Goal: Information Seeking & Learning: Check status

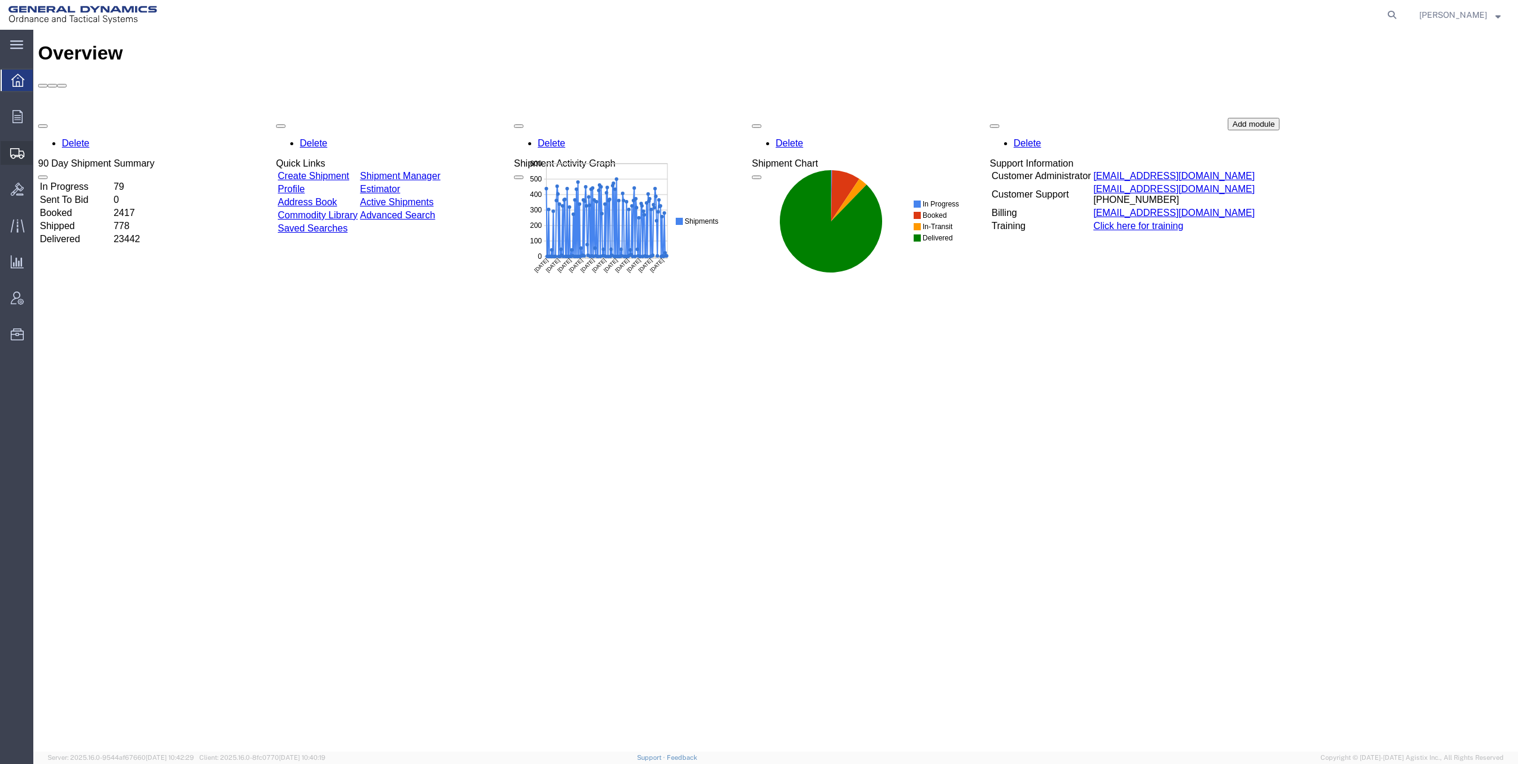
click at [41, 153] on span "Shipments" at bounding box center [37, 153] width 8 height 24
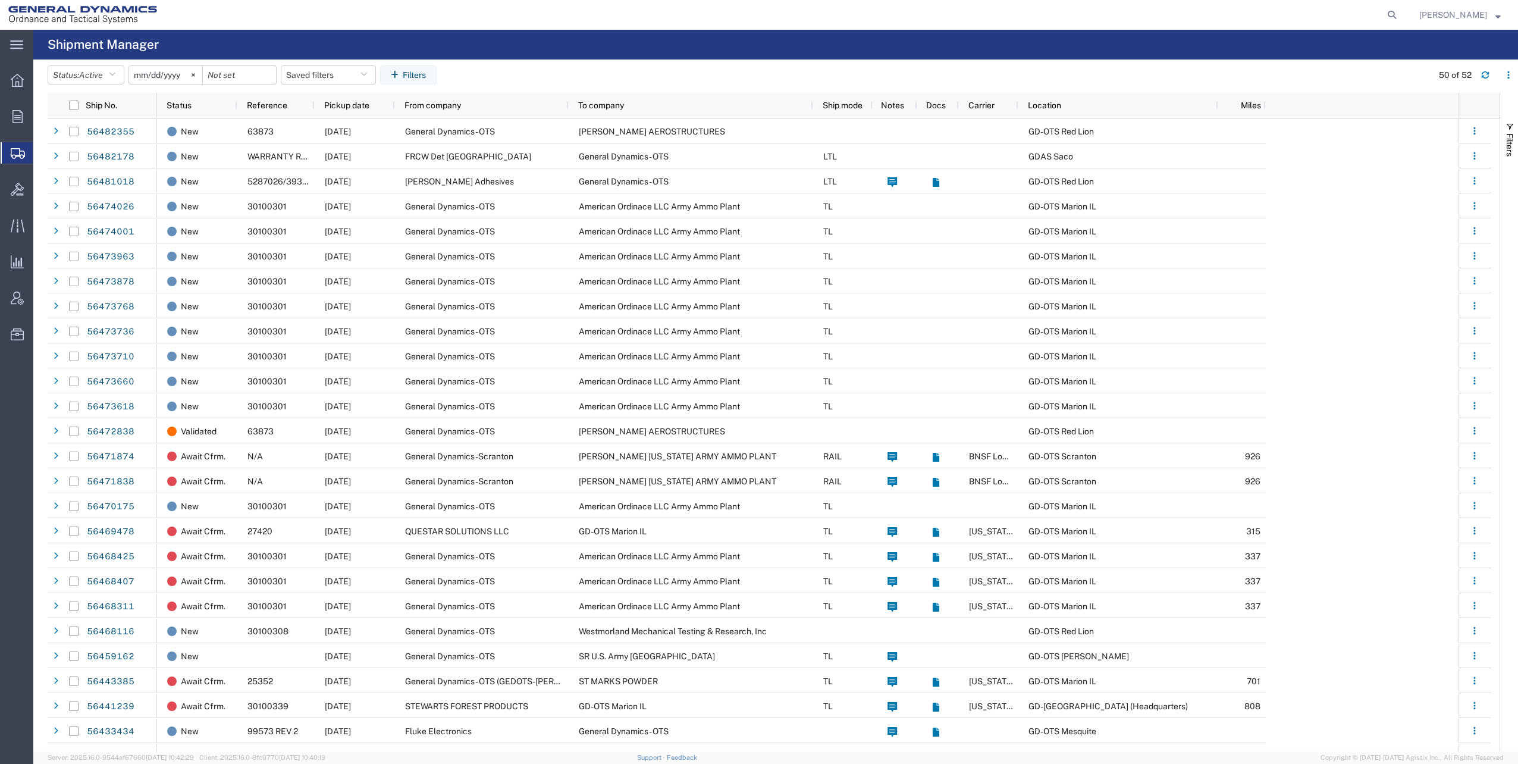
click at [184, 73] on input "[DATE]" at bounding box center [165, 75] width 73 height 18
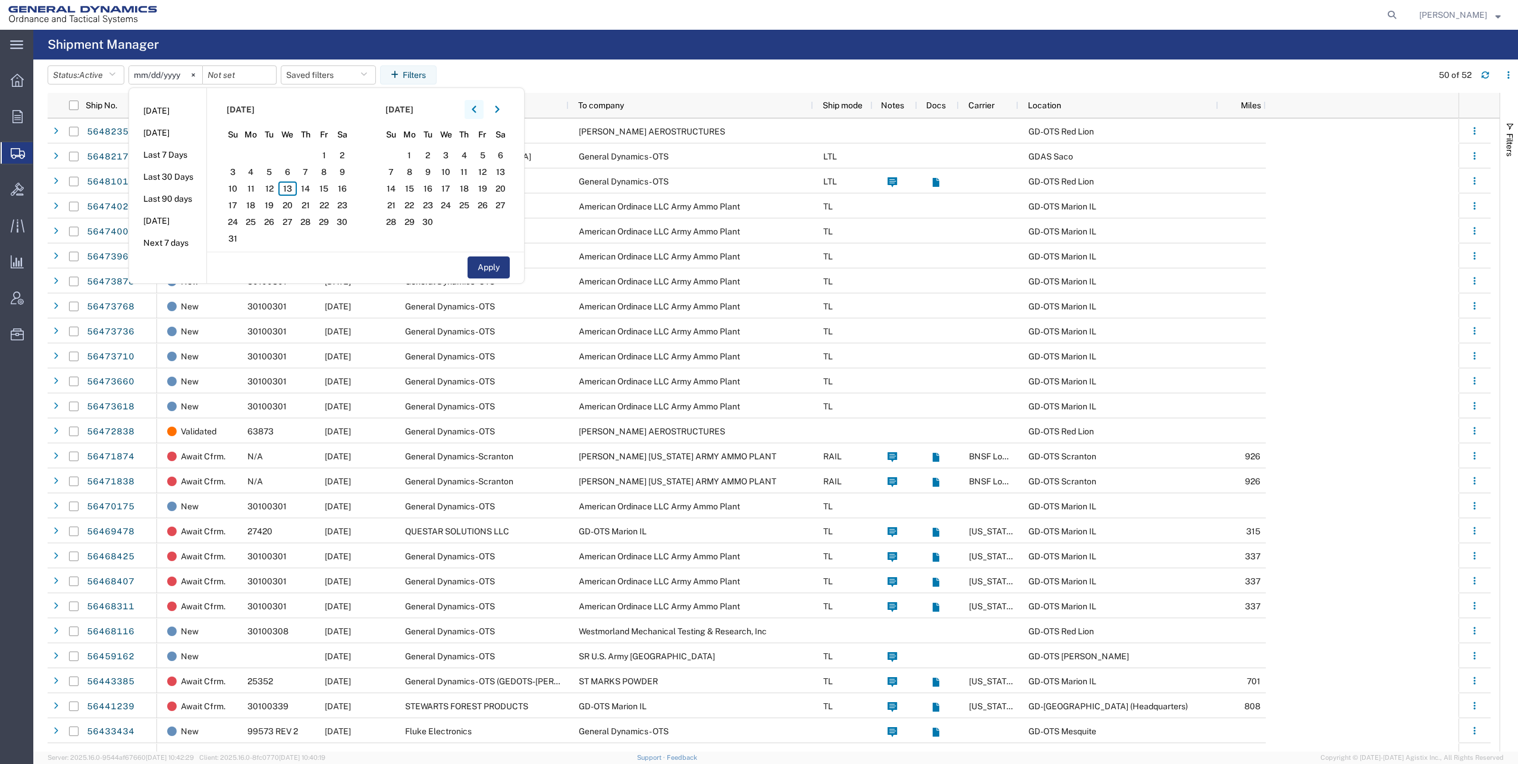
click at [476, 111] on icon "button" at bounding box center [474, 109] width 4 height 7
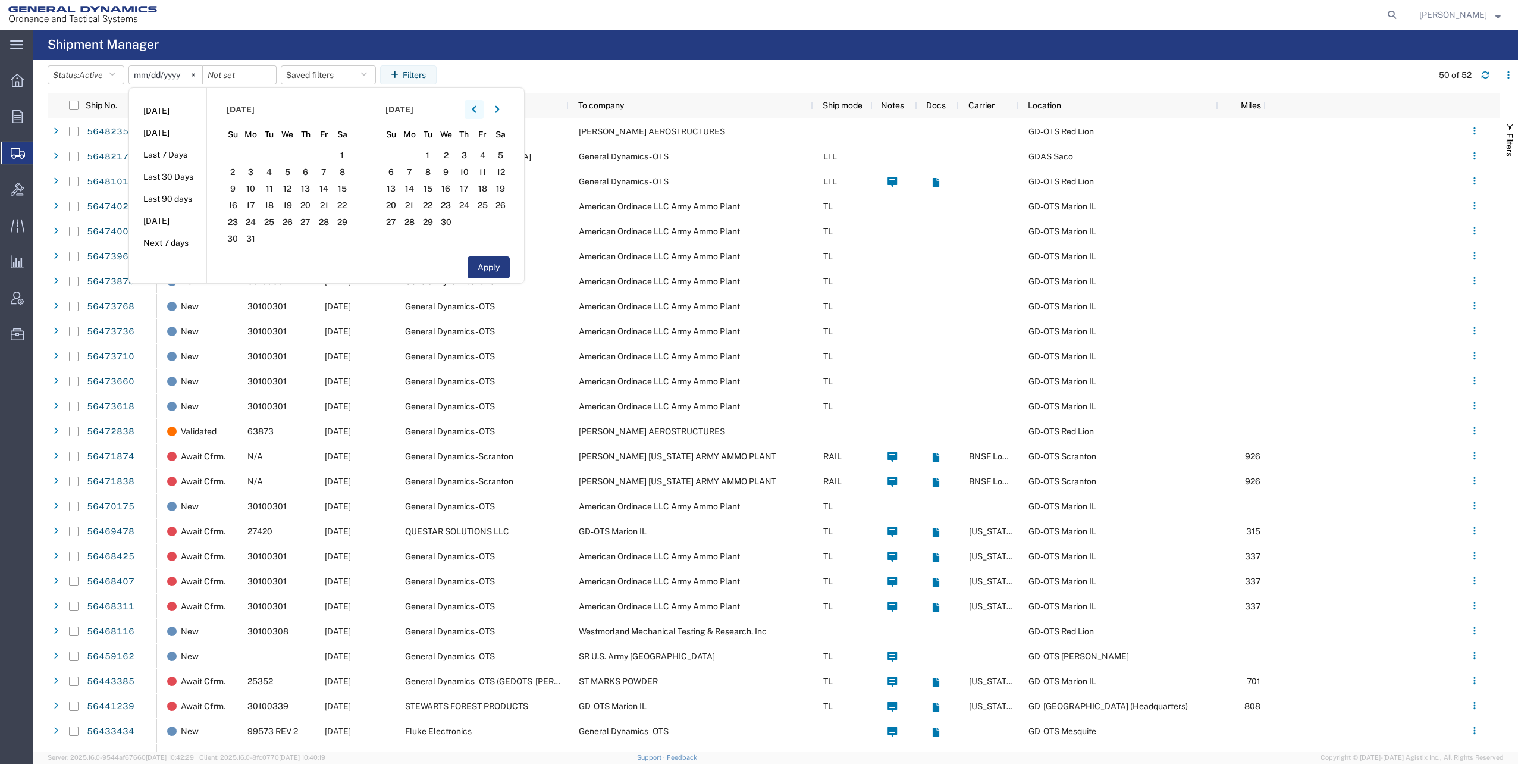
click at [476, 111] on icon "button" at bounding box center [474, 109] width 5 height 8
click at [291, 155] on span "1" at bounding box center [287, 155] width 18 height 14
click at [491, 265] on button "Apply" at bounding box center [488, 267] width 42 height 22
type input "[DATE]"
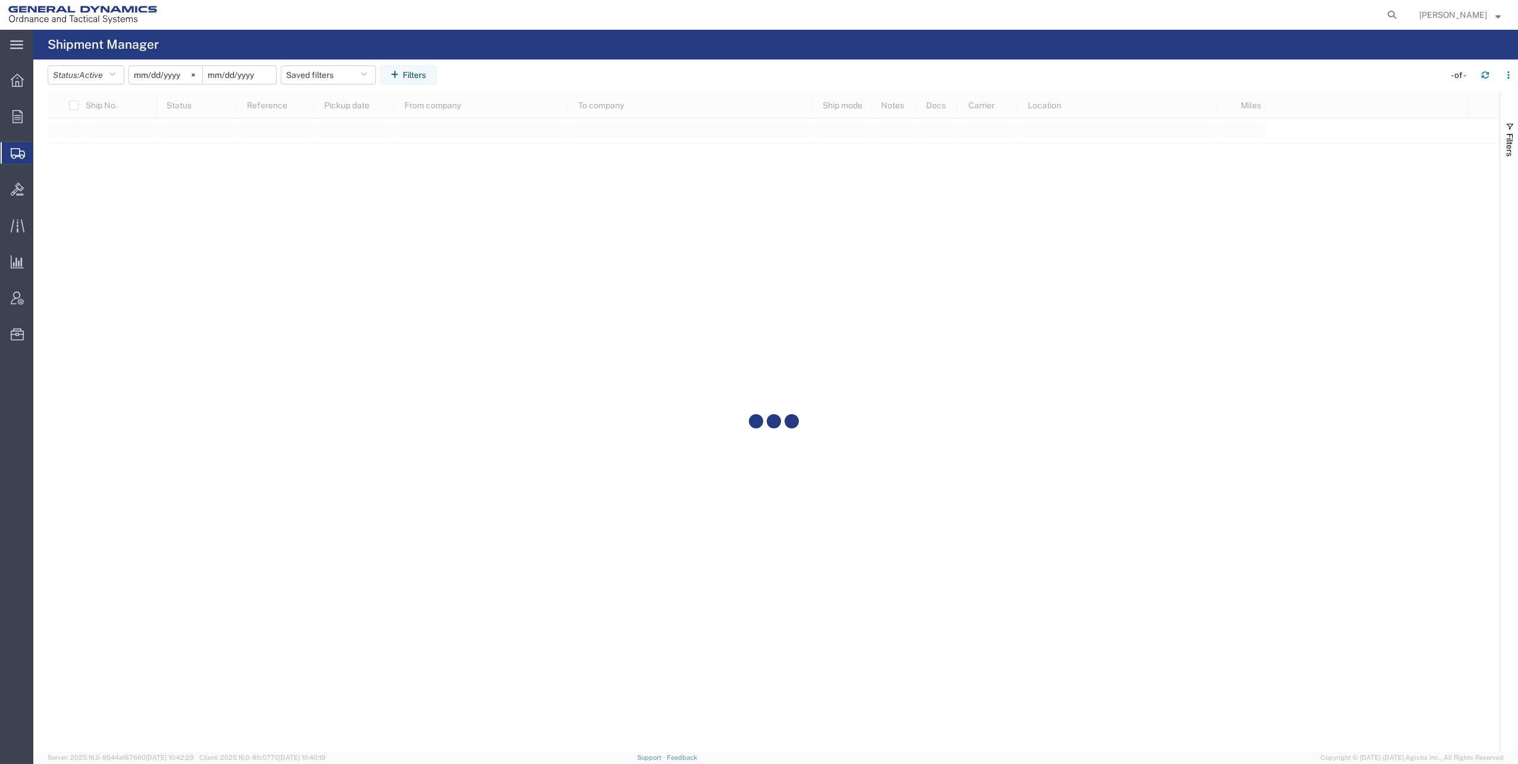
click at [252, 77] on input "date" at bounding box center [239, 75] width 73 height 18
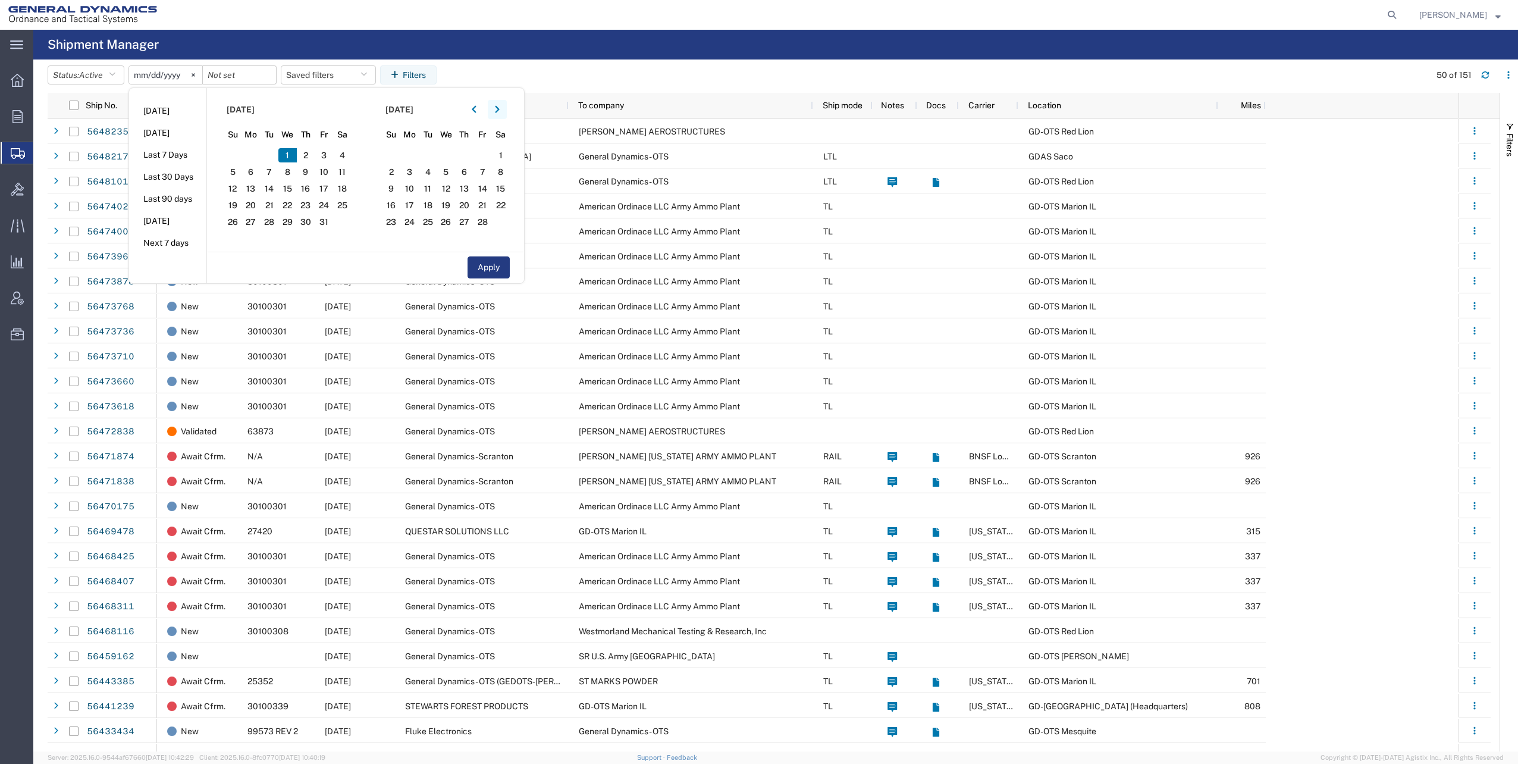
click at [499, 109] on icon "button" at bounding box center [497, 109] width 5 height 8
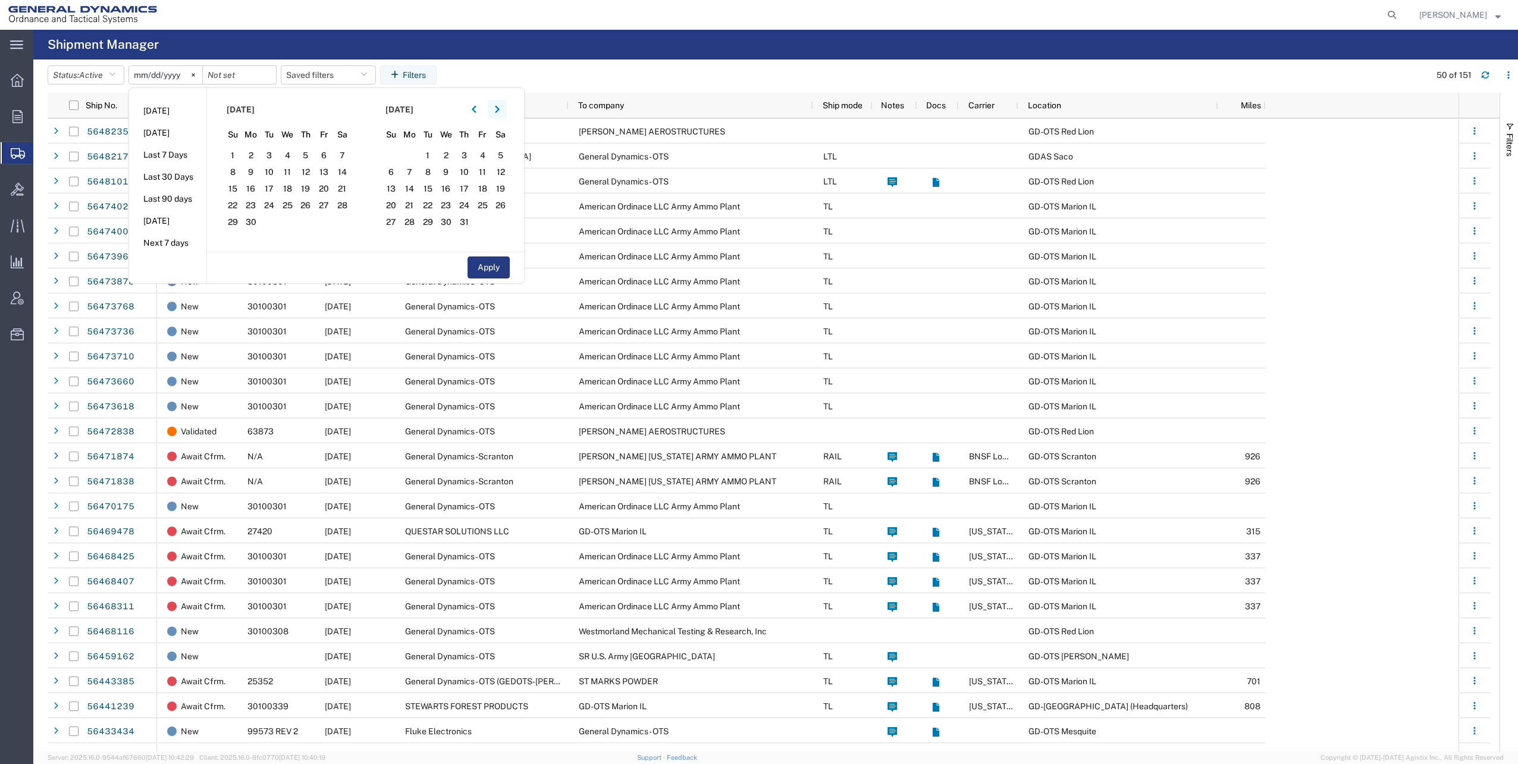
click at [499, 108] on icon "button" at bounding box center [497, 109] width 5 height 8
click at [453, 186] on span "13" at bounding box center [445, 188] width 18 height 14
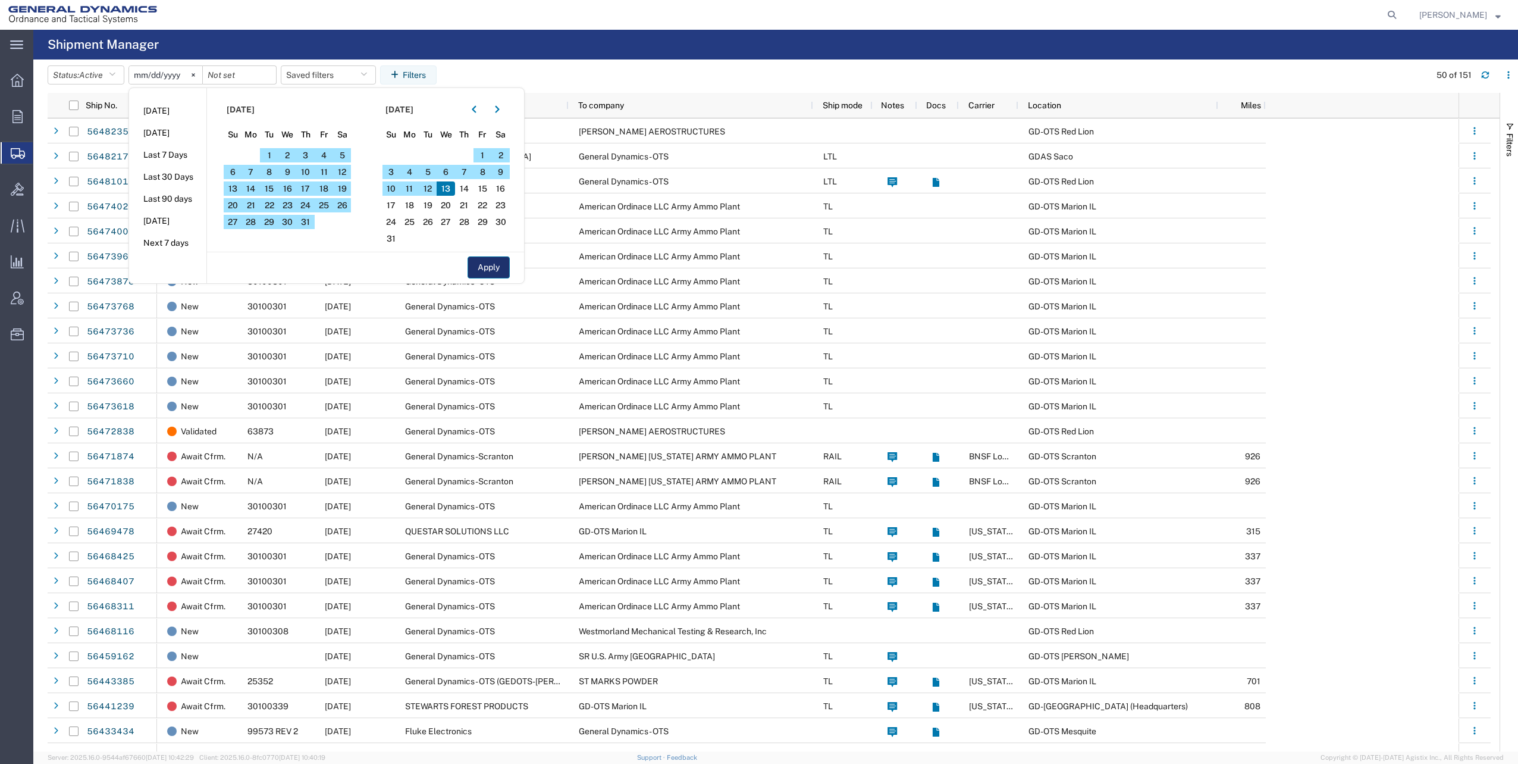
click at [494, 269] on button "Apply" at bounding box center [488, 267] width 42 height 22
type input "[DATE]"
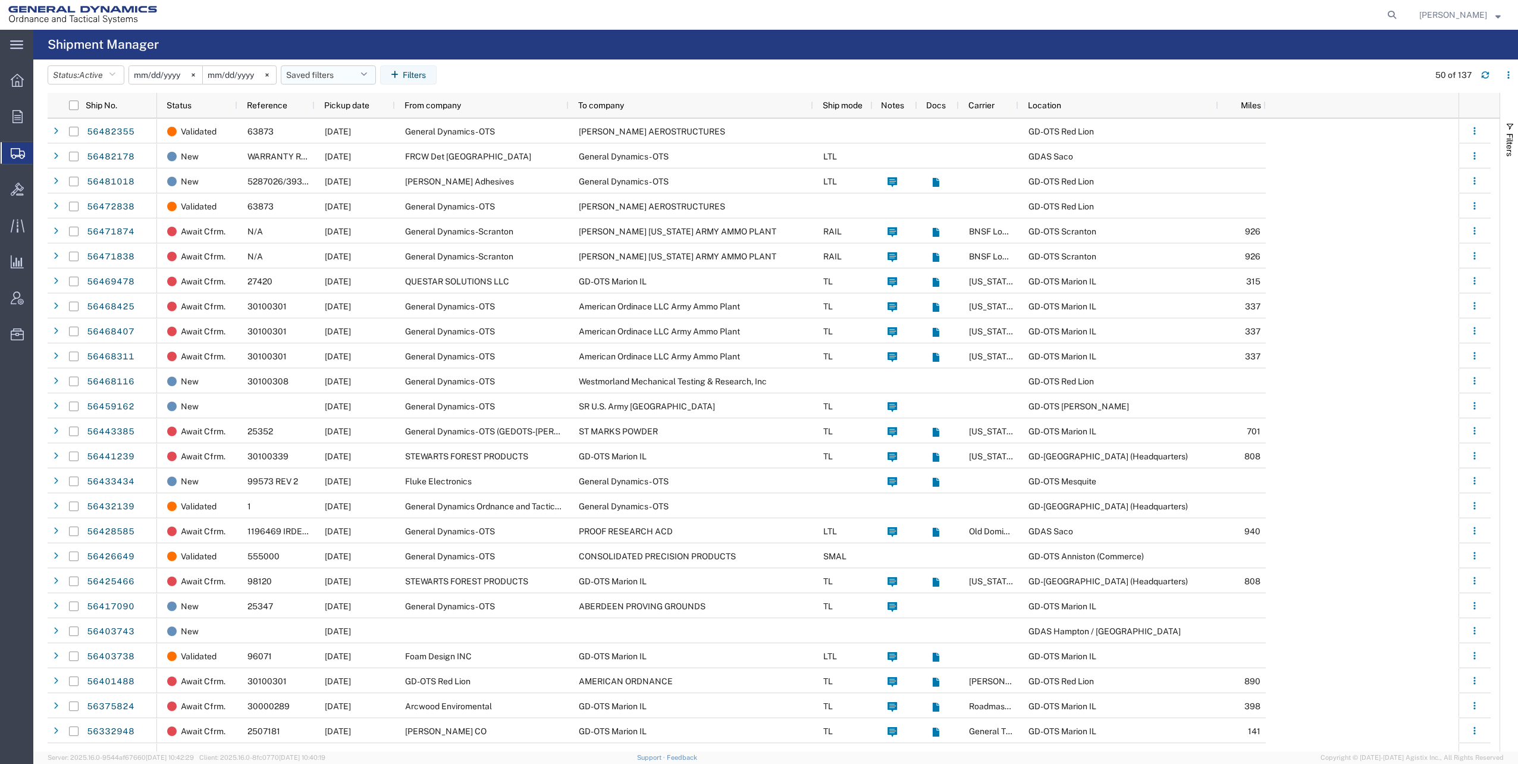
click at [367, 73] on icon "button" at bounding box center [363, 75] width 7 height 8
click at [1510, 126] on span "button" at bounding box center [1509, 127] width 10 height 10
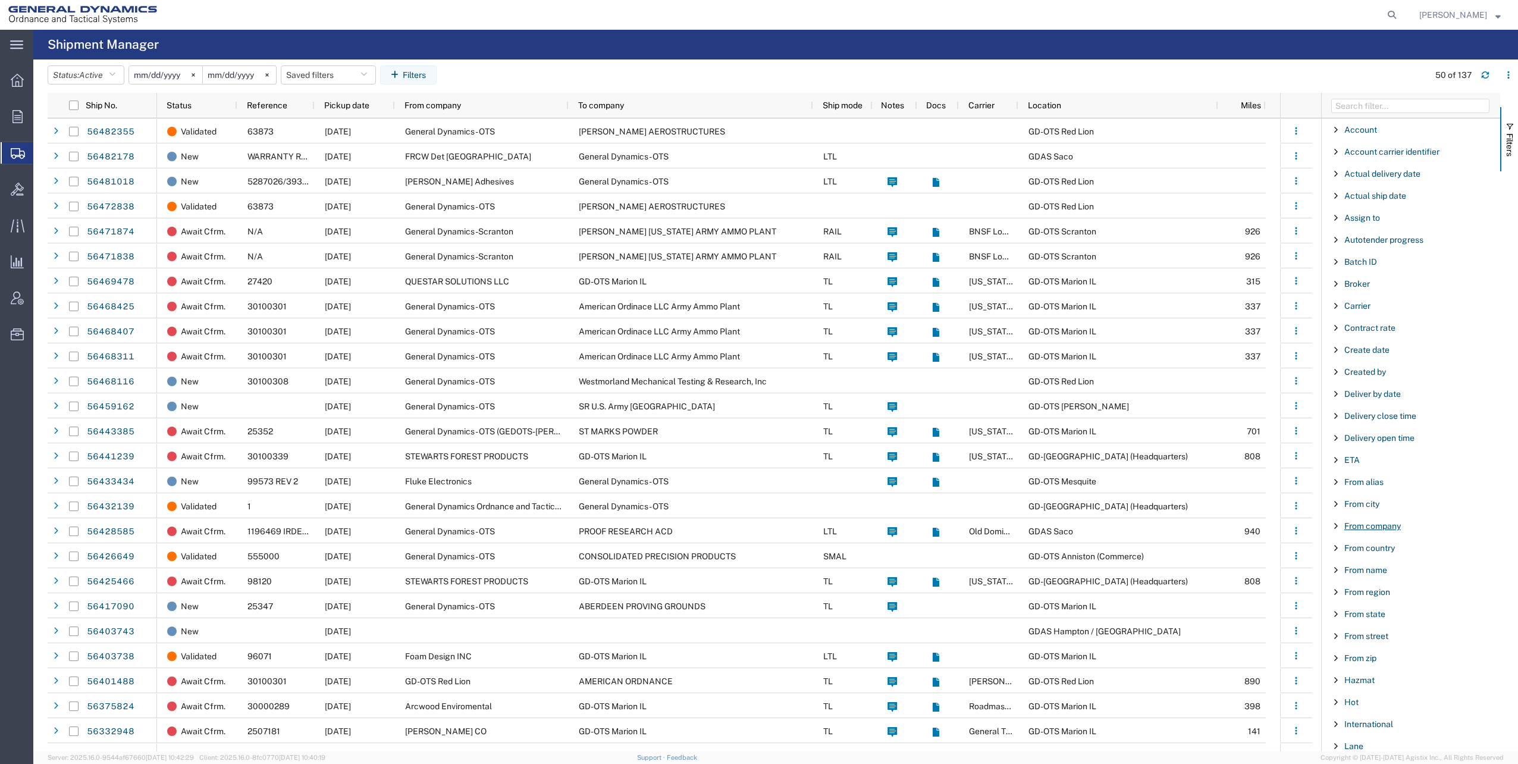
click at [1369, 527] on span "From company" at bounding box center [1372, 526] width 56 height 10
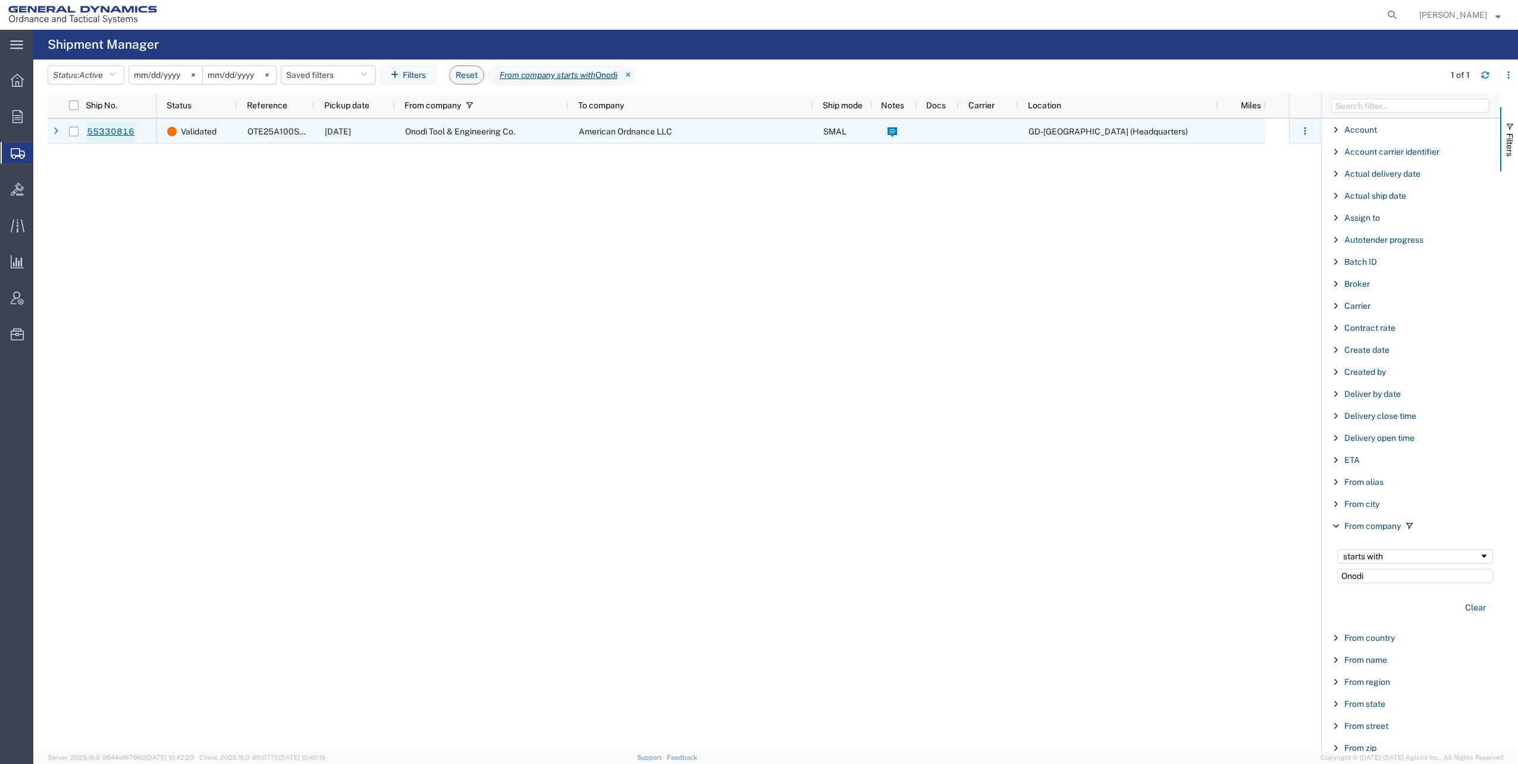
type input "Onodi"
click at [109, 132] on link "55330816" at bounding box center [110, 131] width 49 height 19
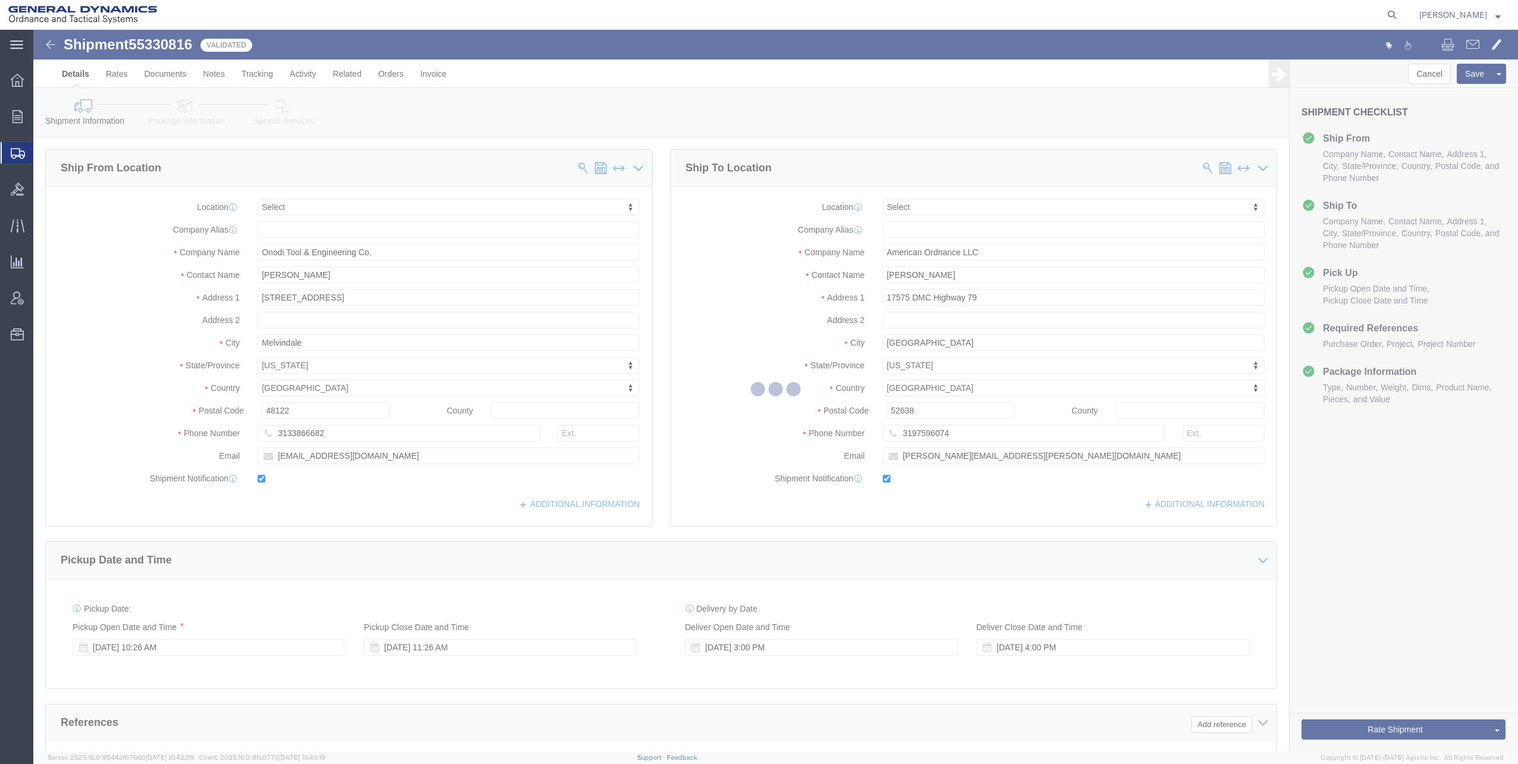
select select
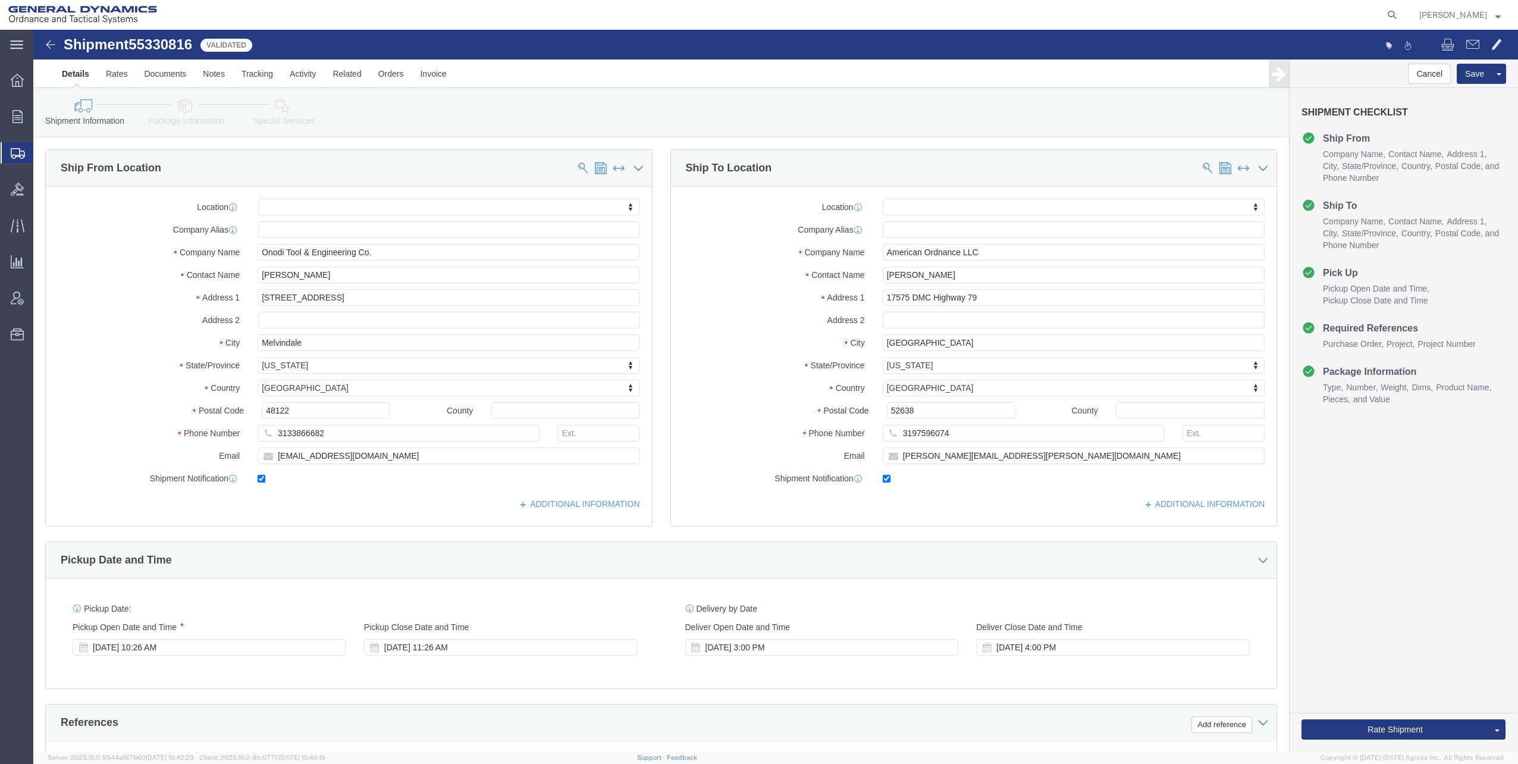
click icon
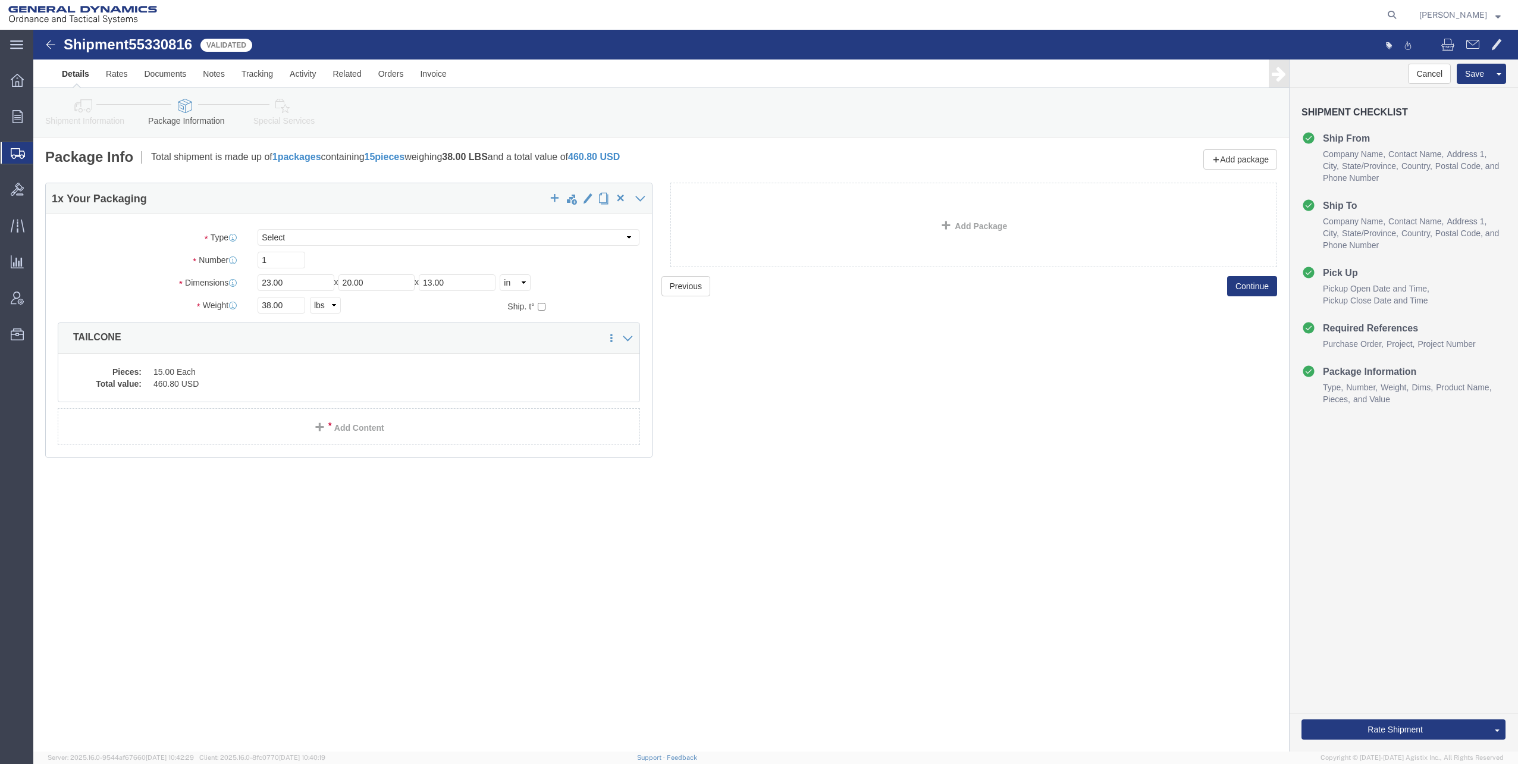
click icon
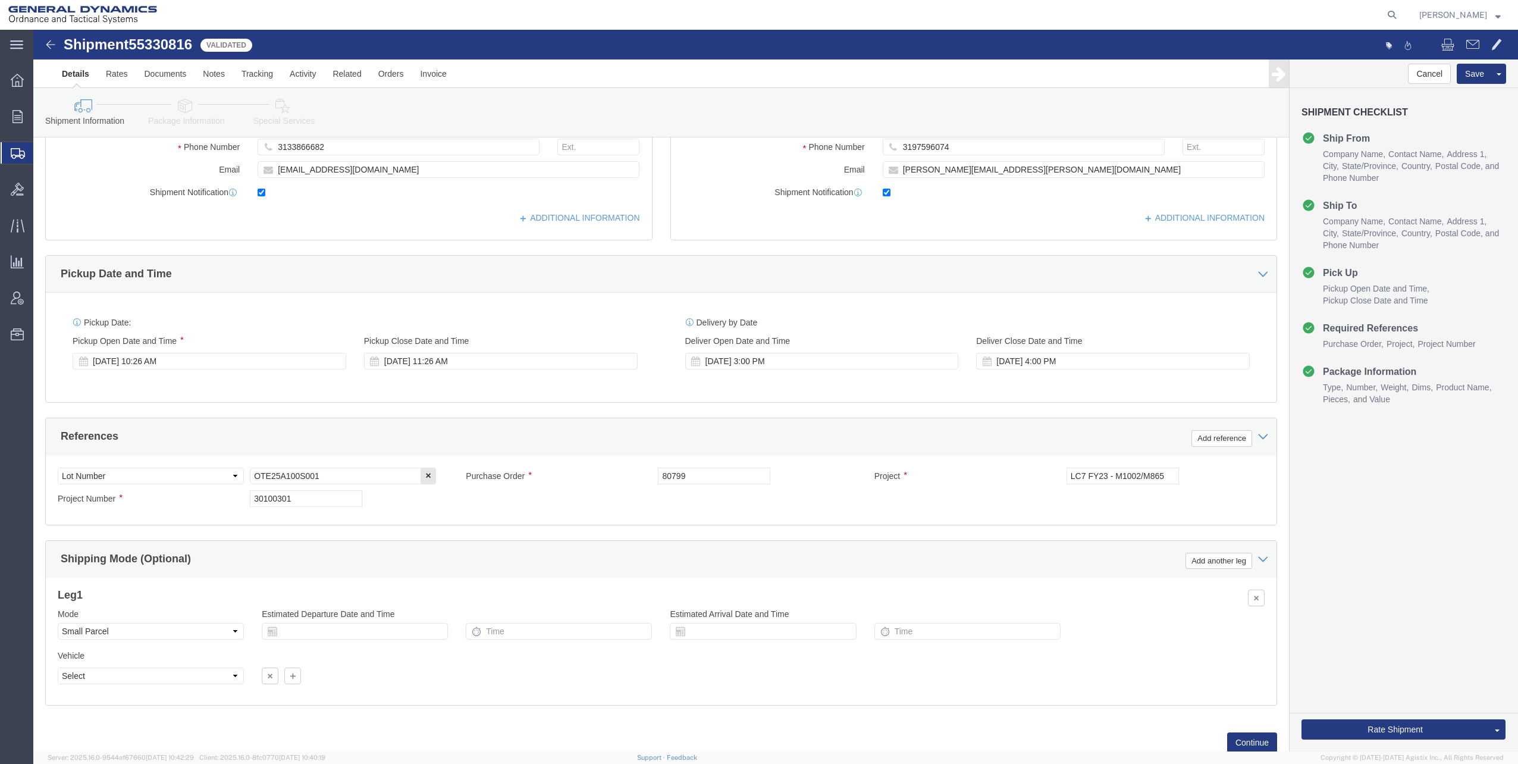
scroll to position [297, 0]
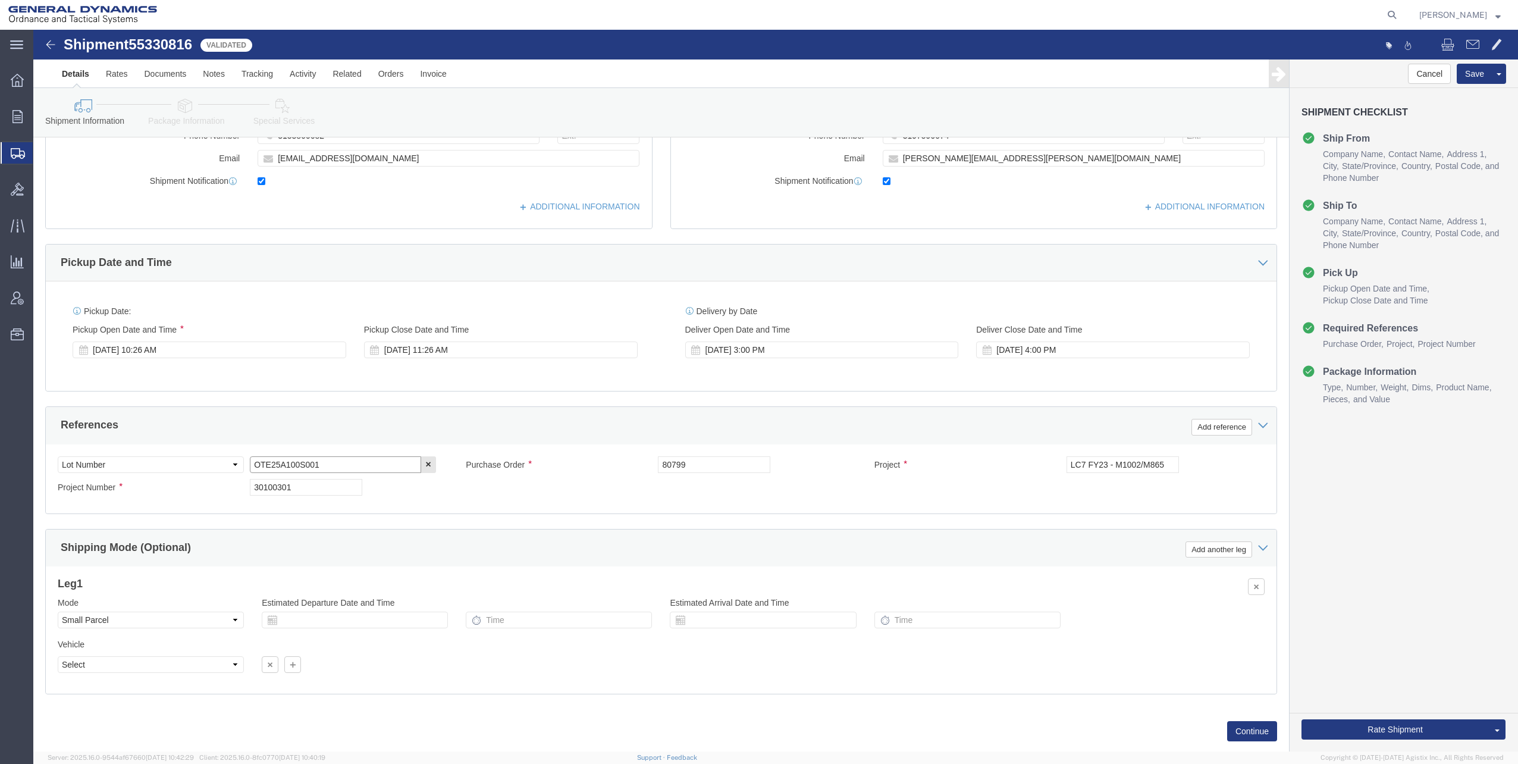
drag, startPoint x: 220, startPoint y: 433, endPoint x: 334, endPoint y: 430, distance: 114.2
click input "OTE25A100S001"
click div "30100301"
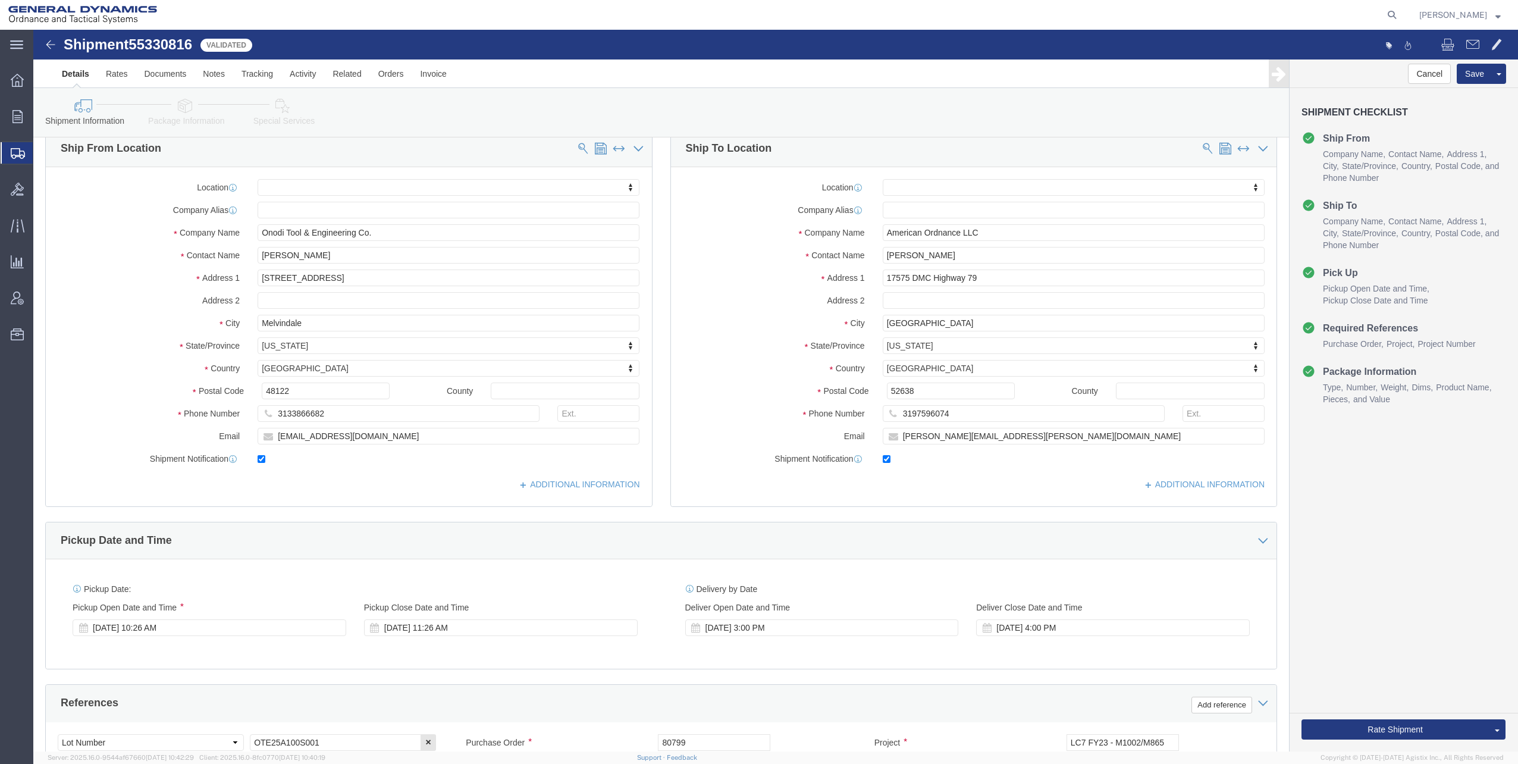
scroll to position [0, 0]
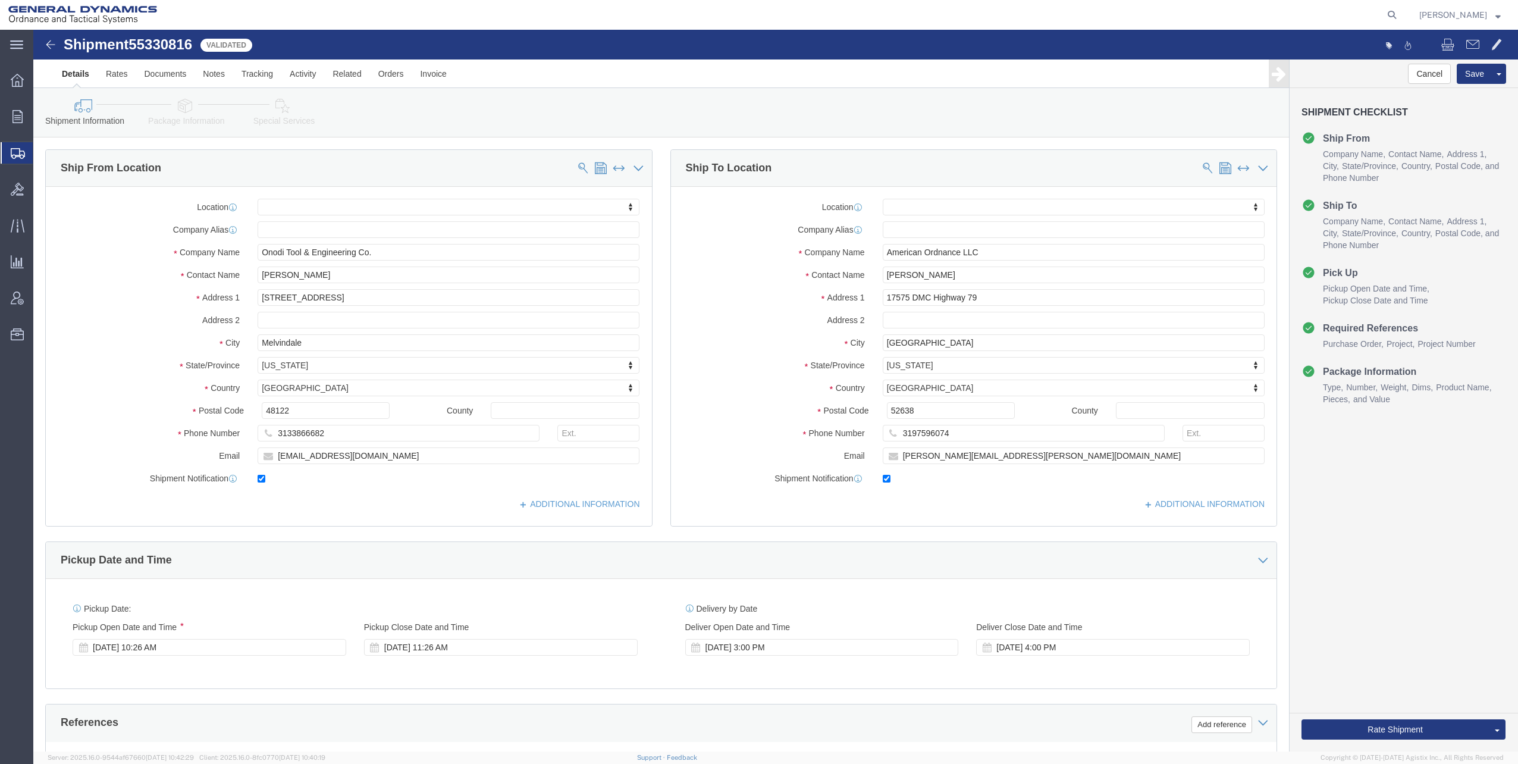
click img
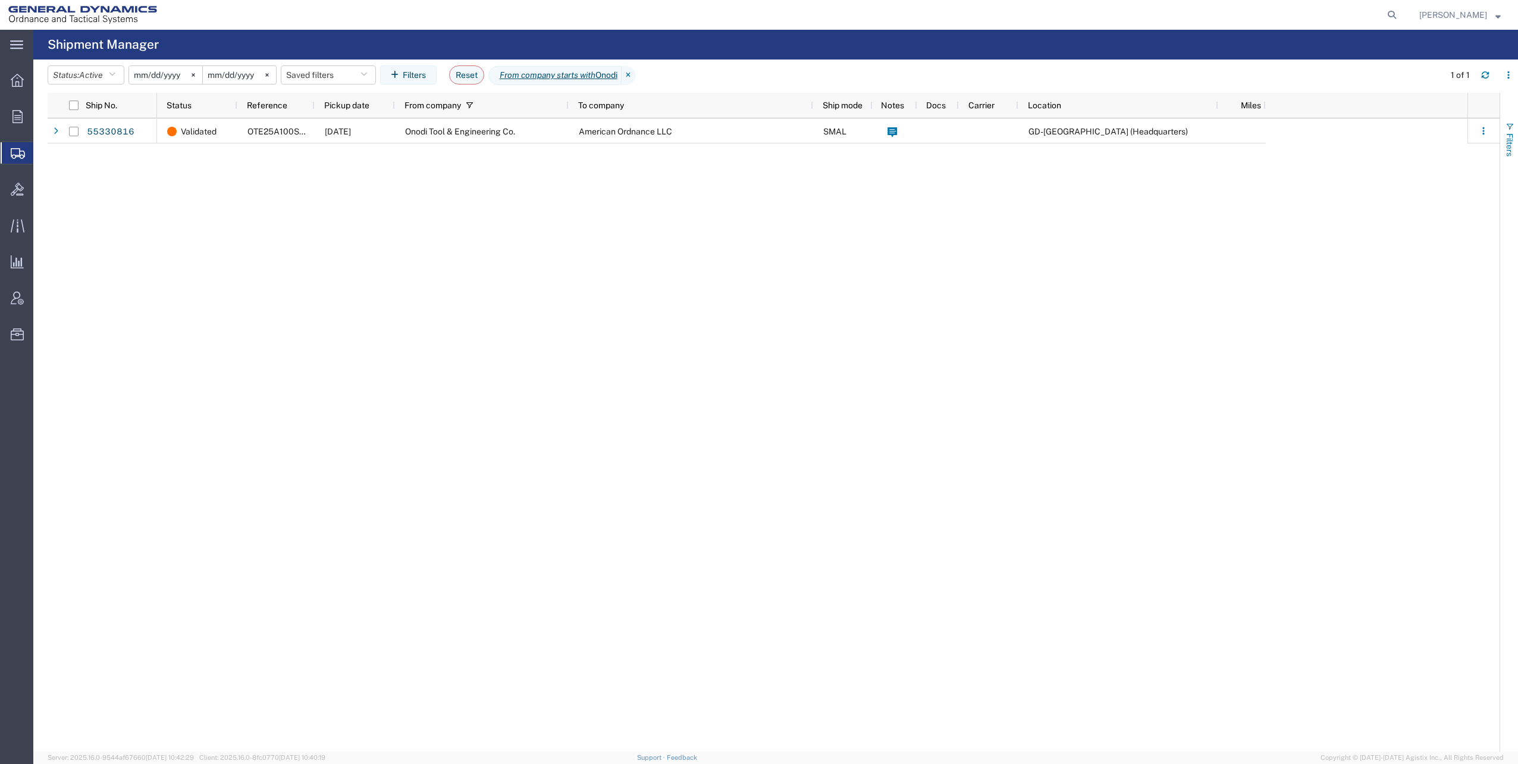
click at [1509, 126] on span "button" at bounding box center [1509, 127] width 10 height 10
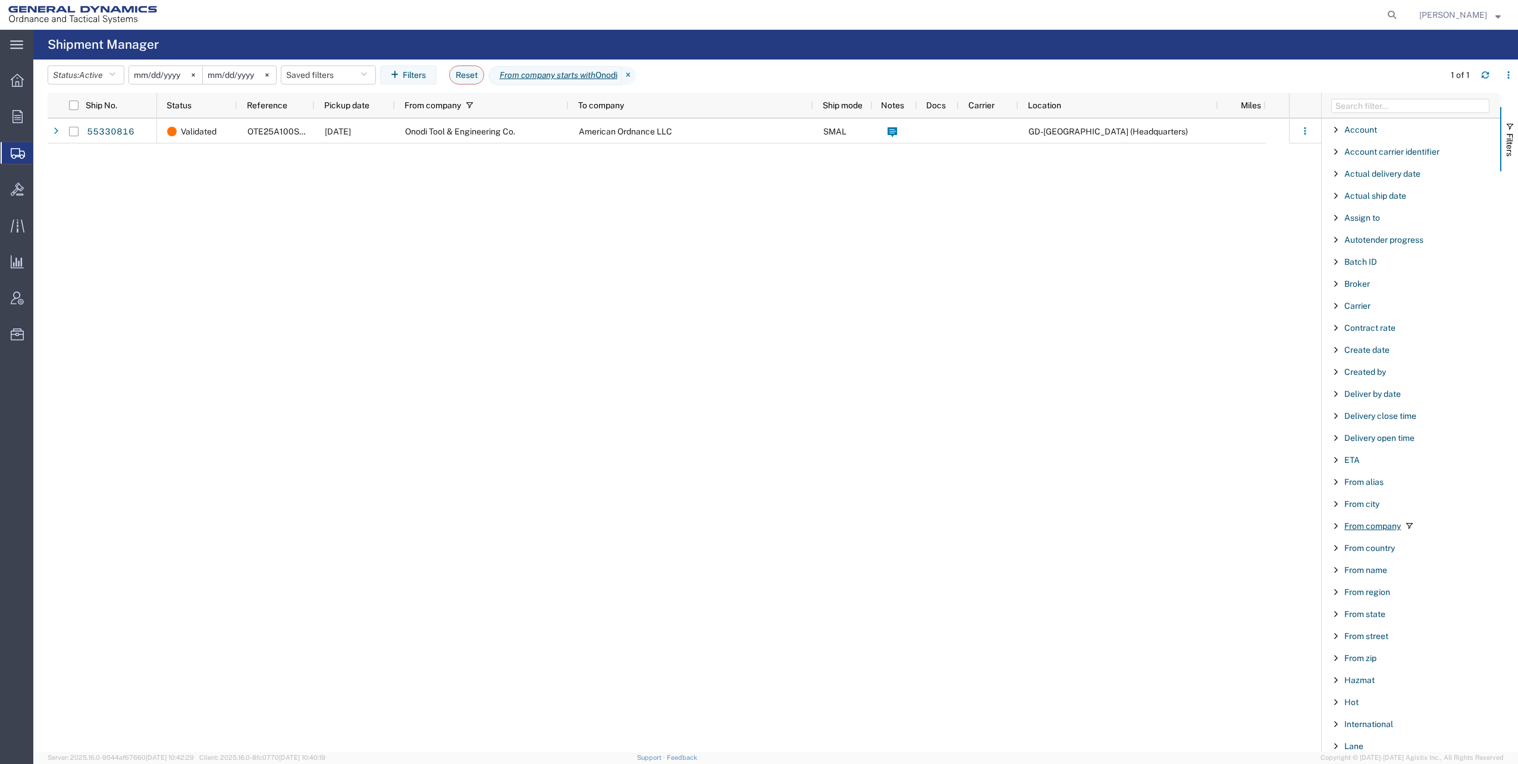
click at [1390, 526] on span "From company" at bounding box center [1372, 526] width 56 height 10
drag, startPoint x: 1371, startPoint y: 574, endPoint x: 1295, endPoint y: 573, distance: 76.1
click at [1298, 574] on div "Ship No. Status Reference Pickup date From company To company Ship mode Notes D…" at bounding box center [783, 422] width 1470 height 658
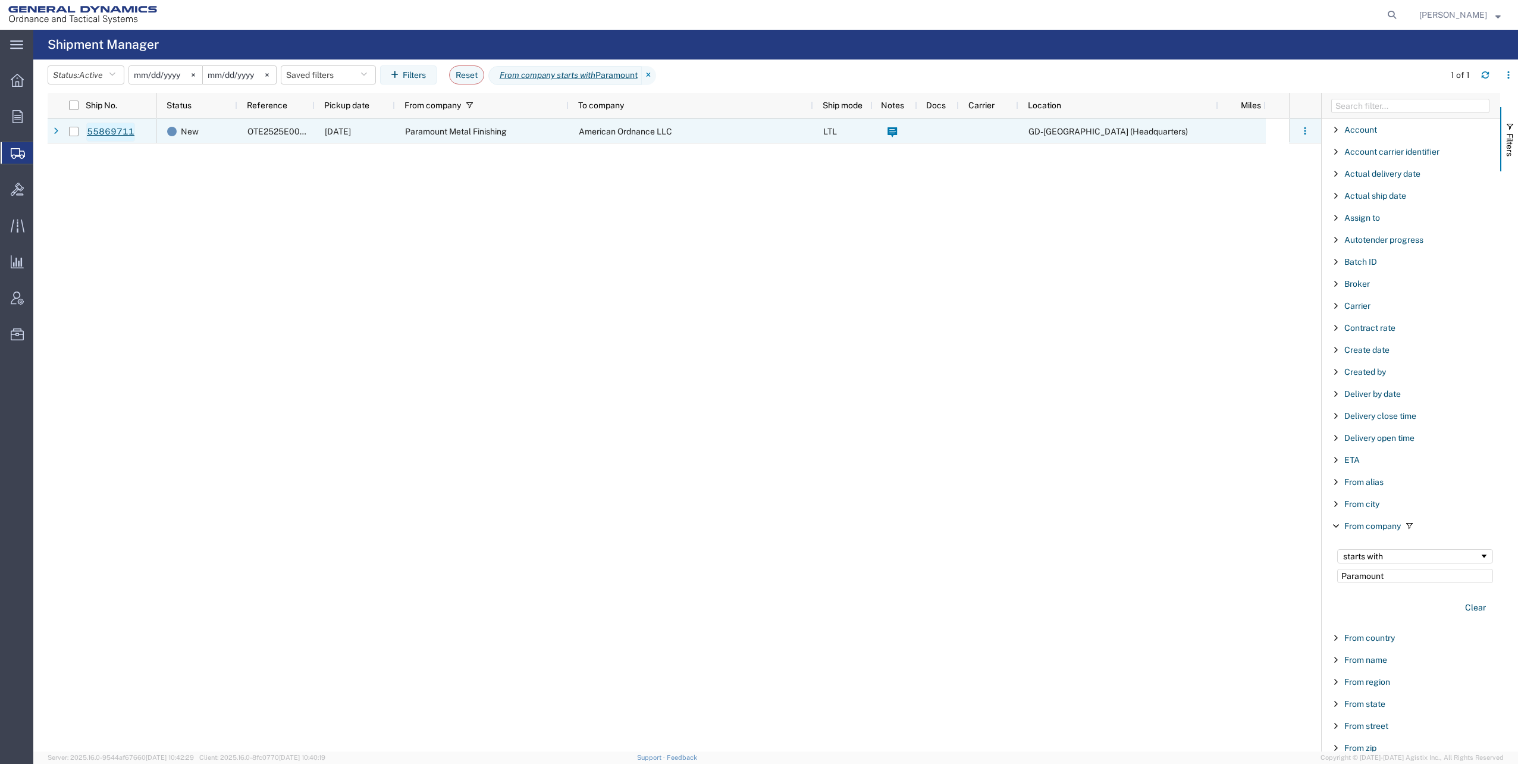
type input "Paramount"
click at [114, 131] on link "55869711" at bounding box center [110, 131] width 49 height 19
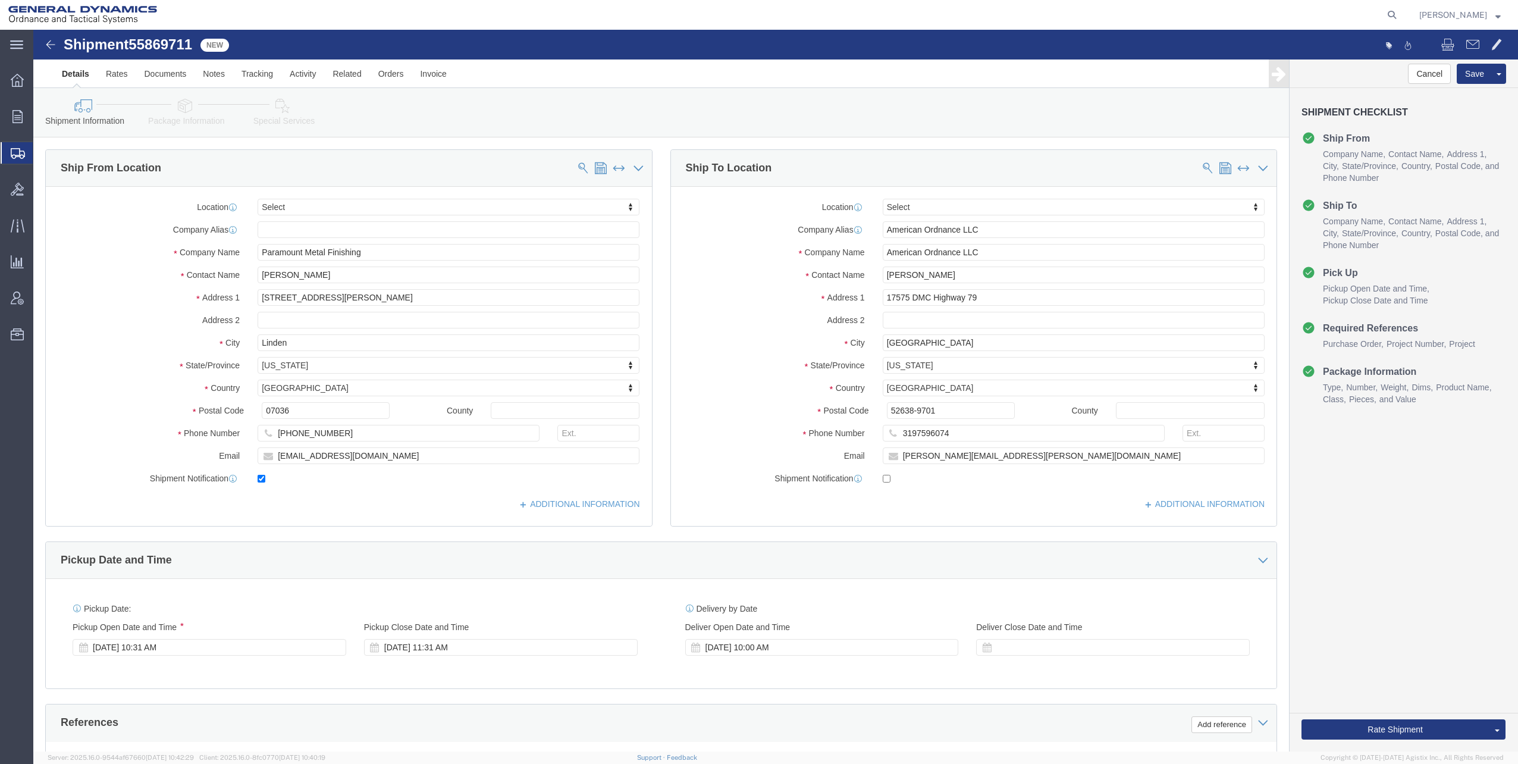
select select
click icon
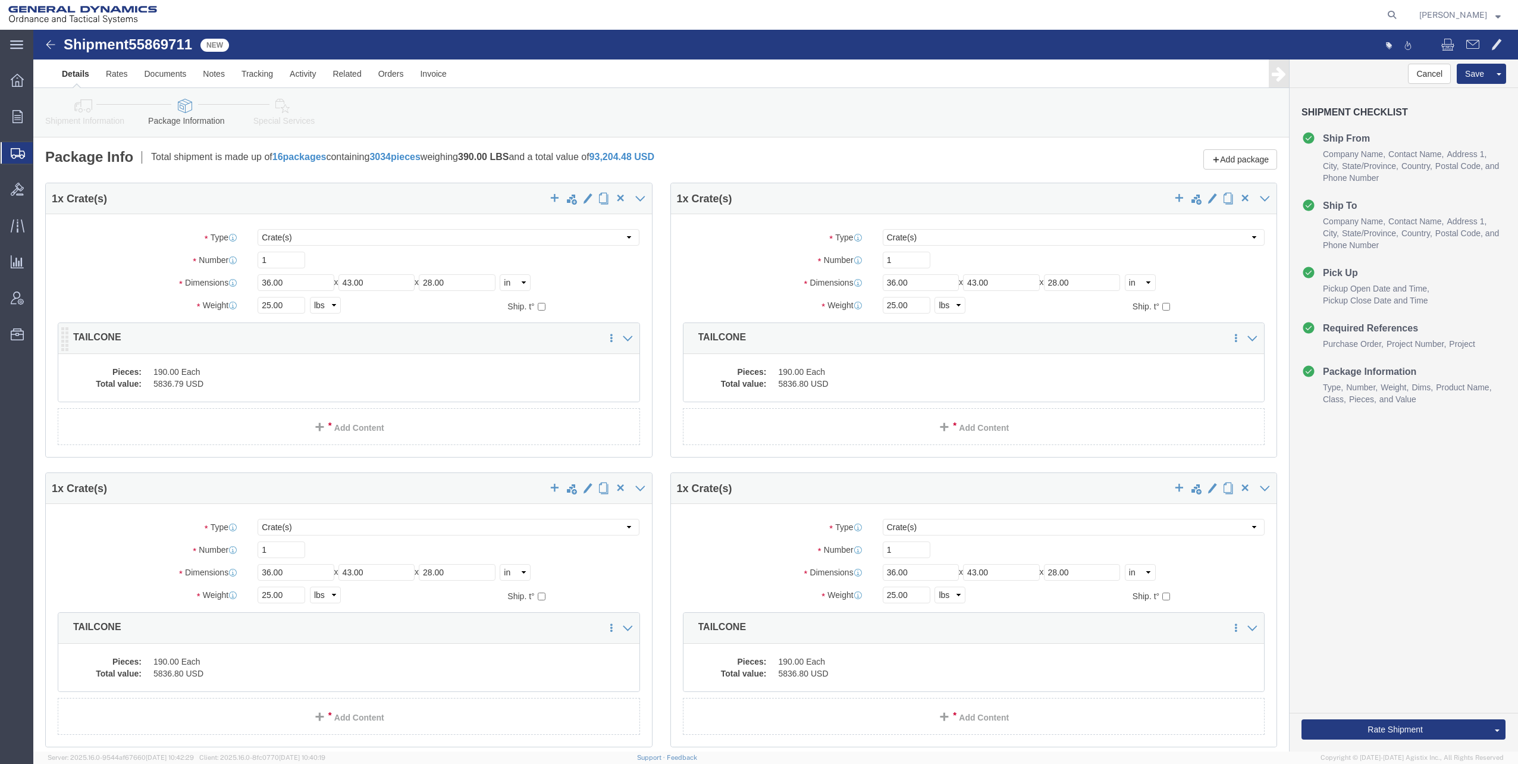
click dd "5836.79 USD"
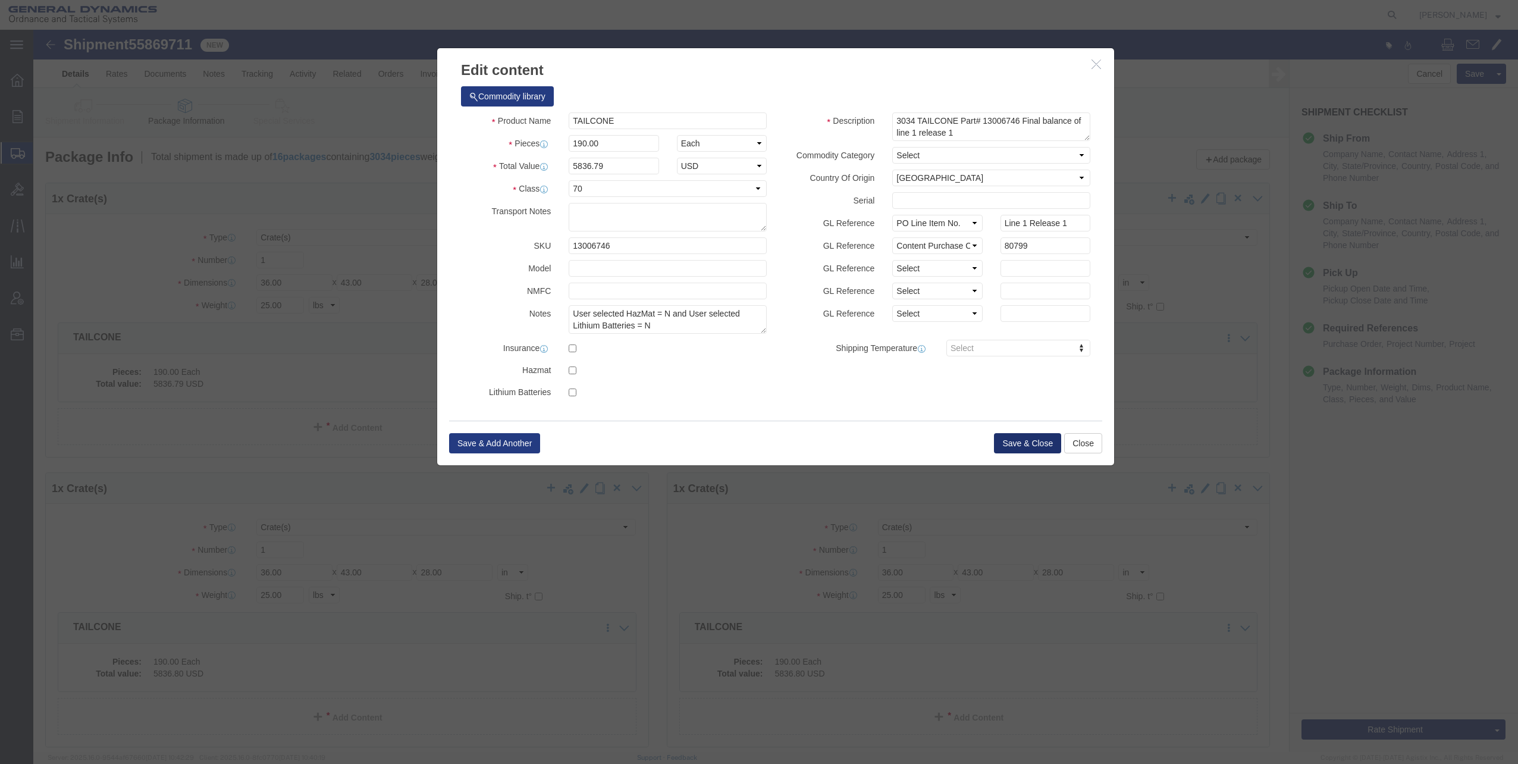
click button "Save & Close"
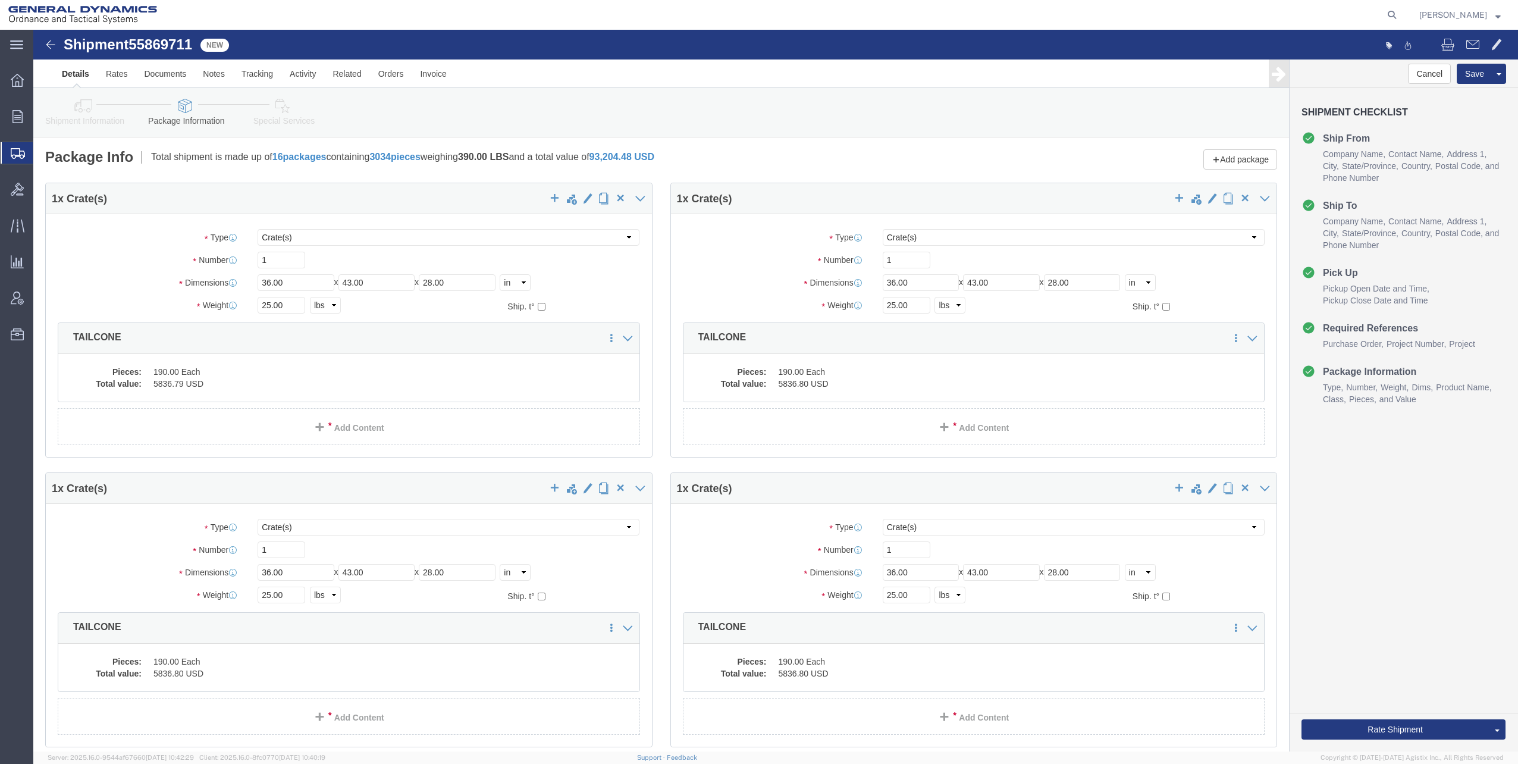
click icon
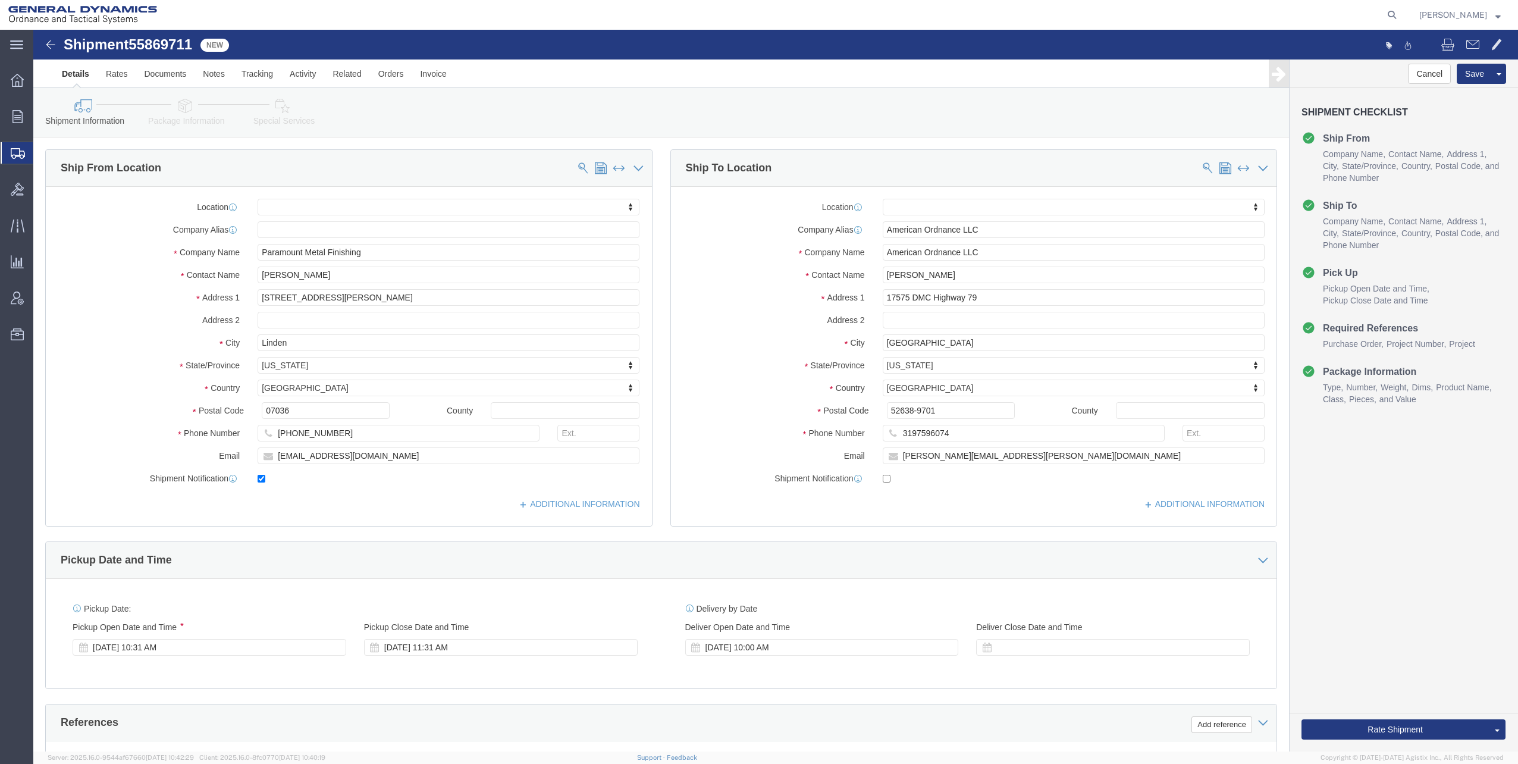
click icon
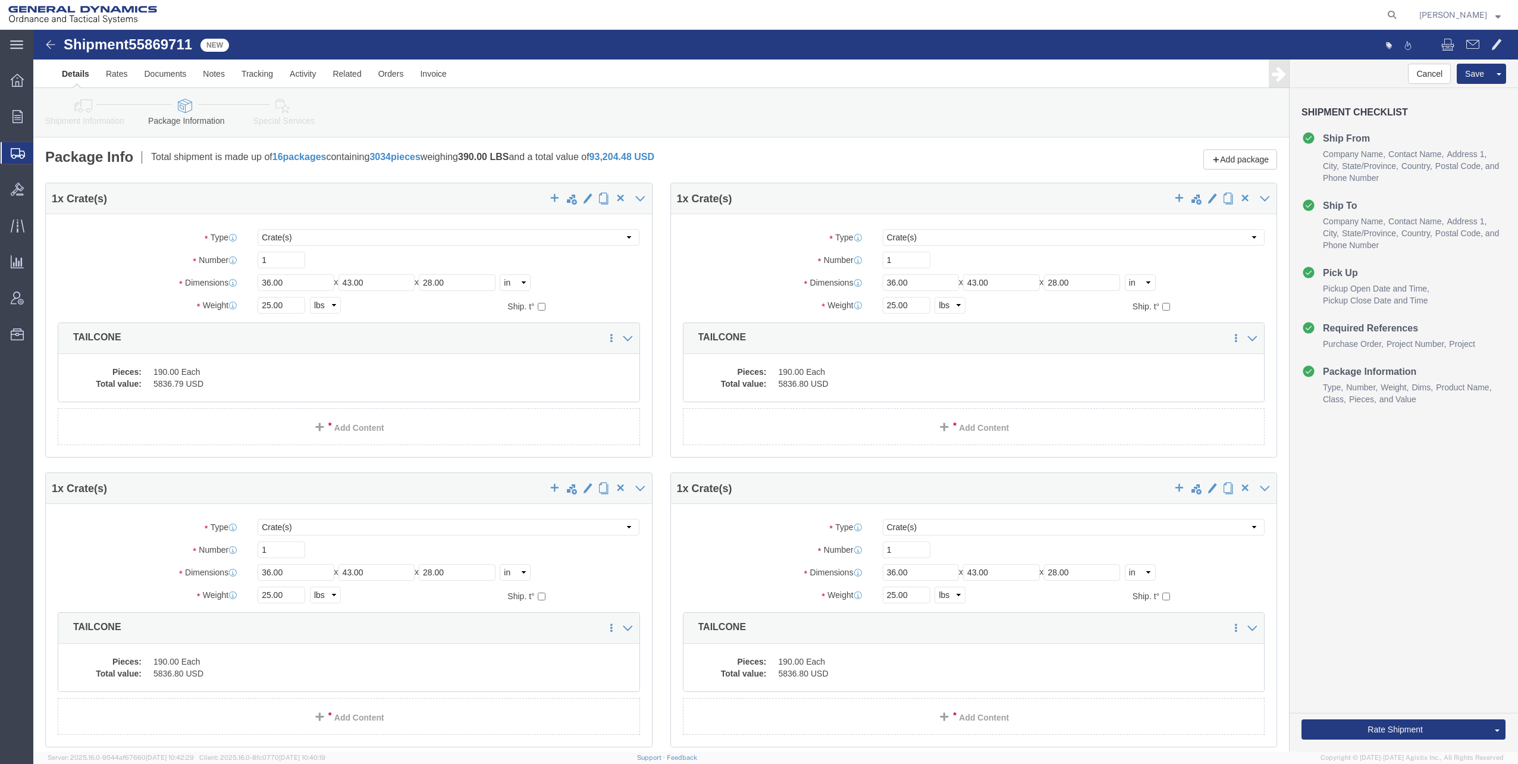
click dd "5836.79 USD"
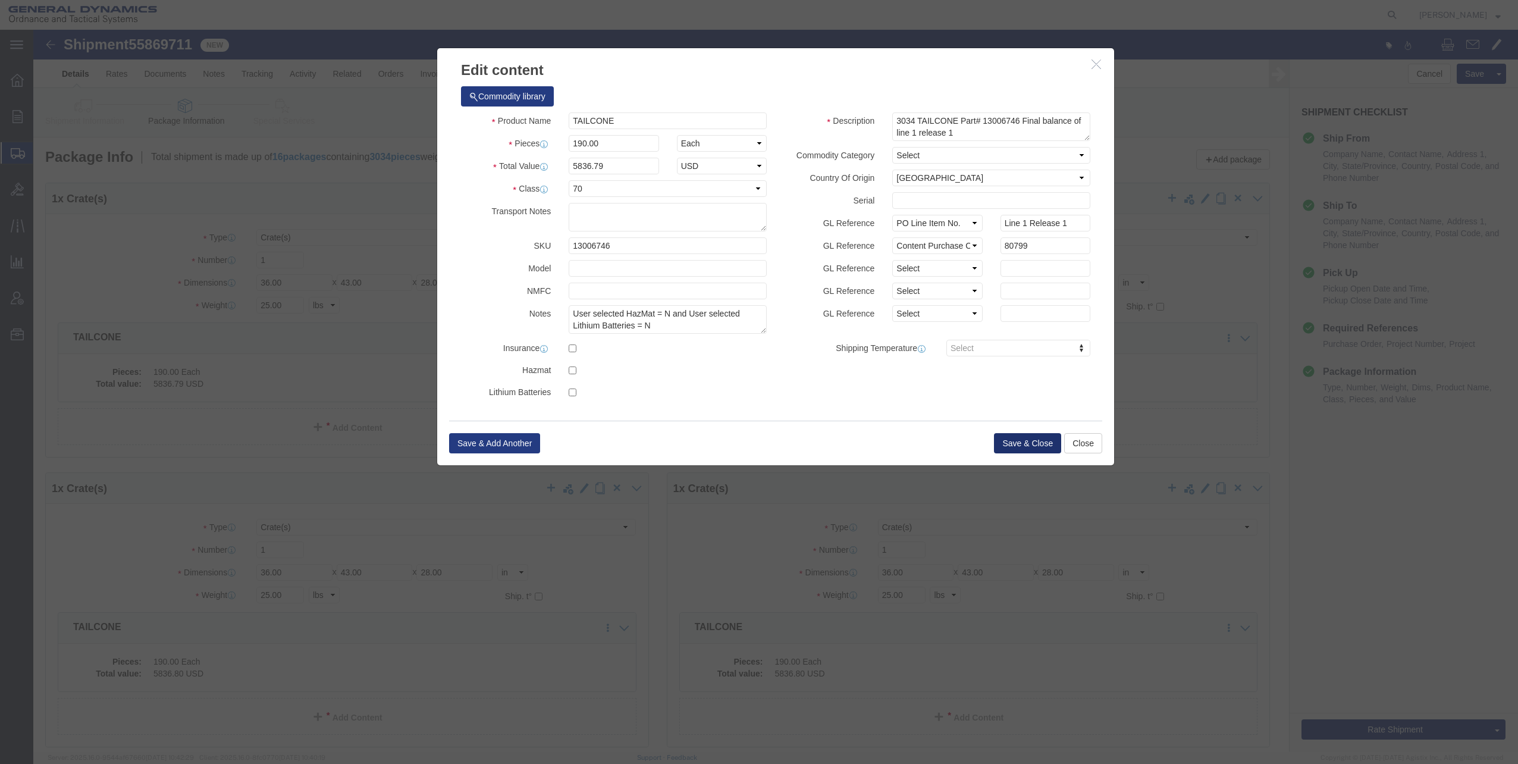
click button "Save & Close"
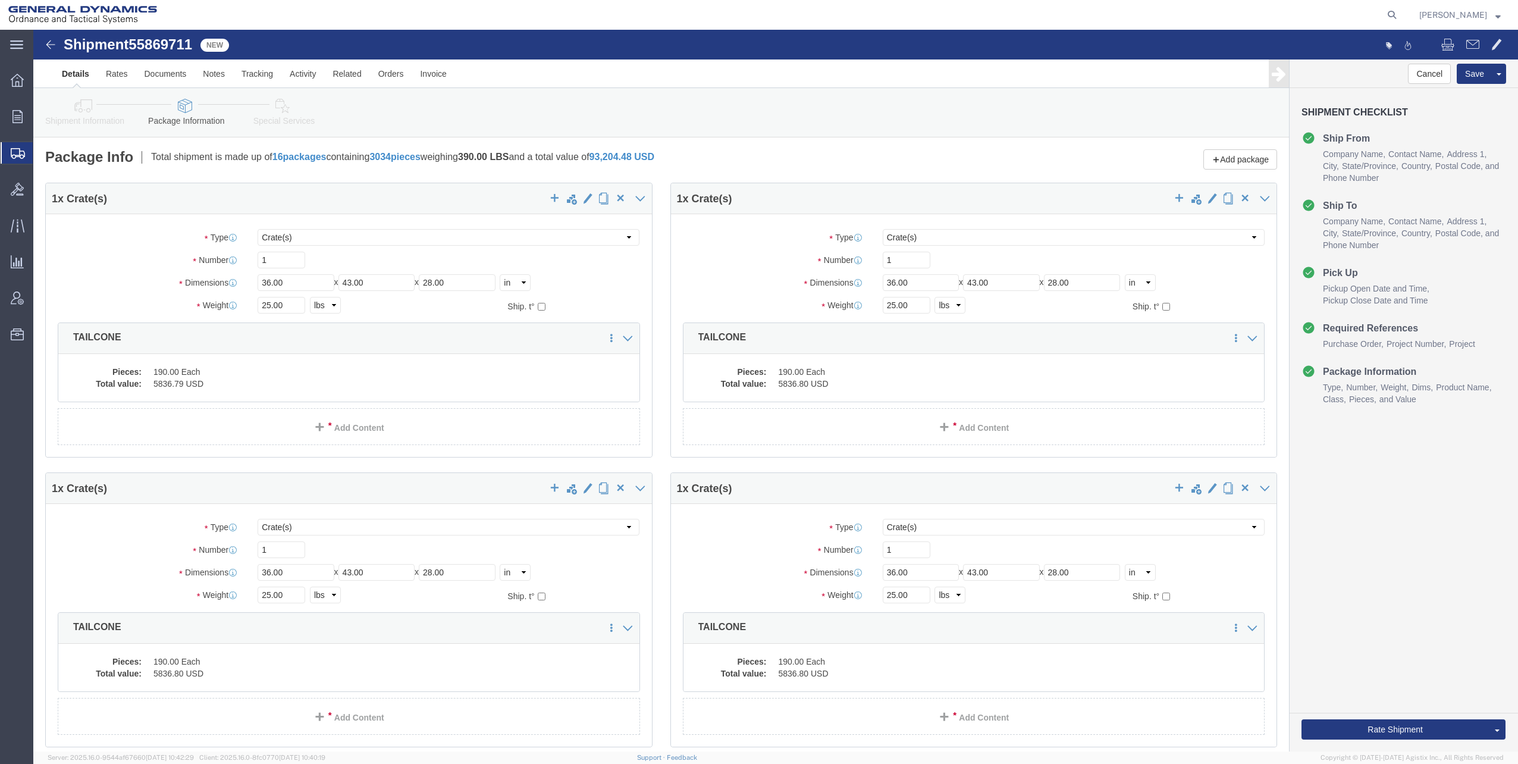
click icon
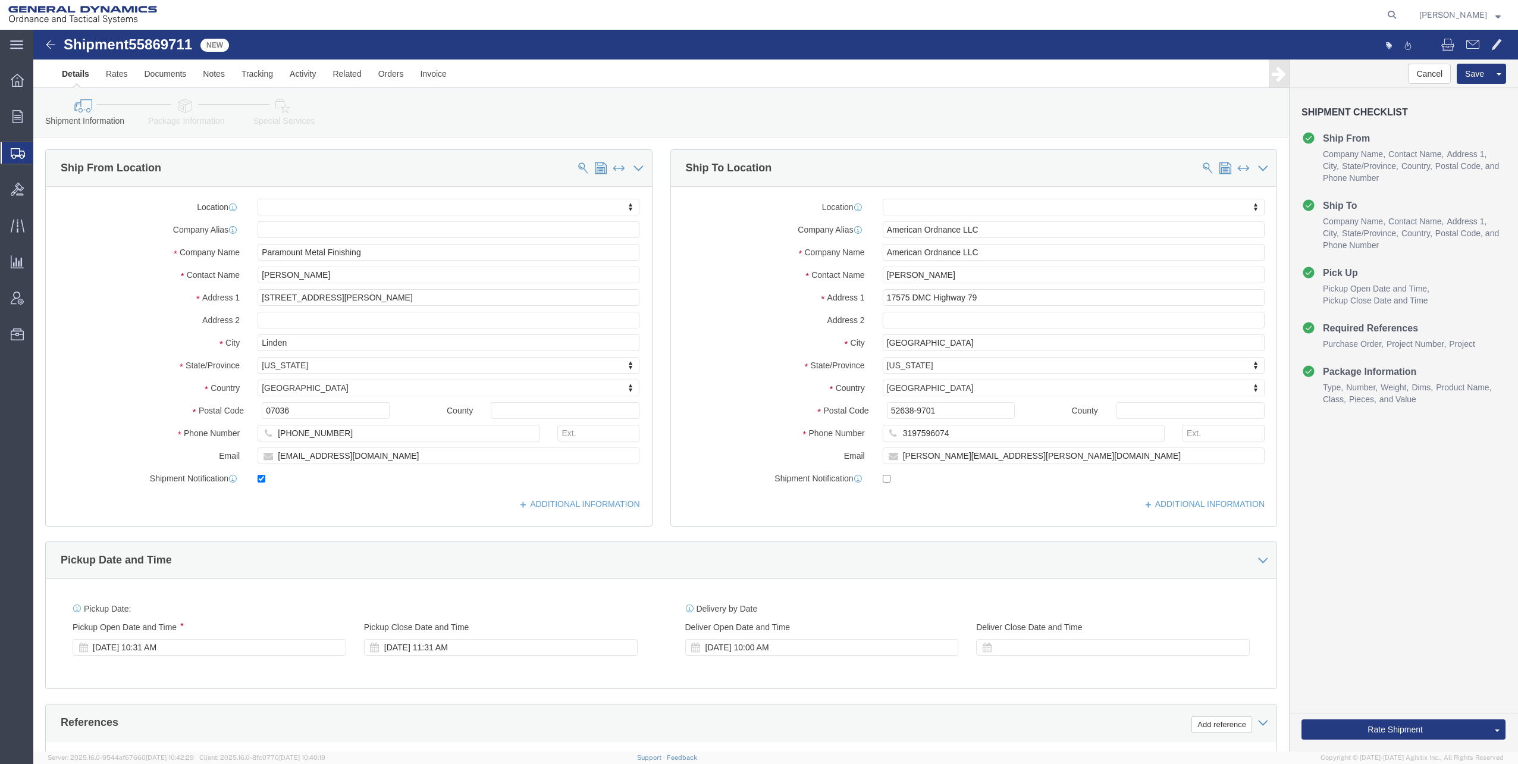
click icon
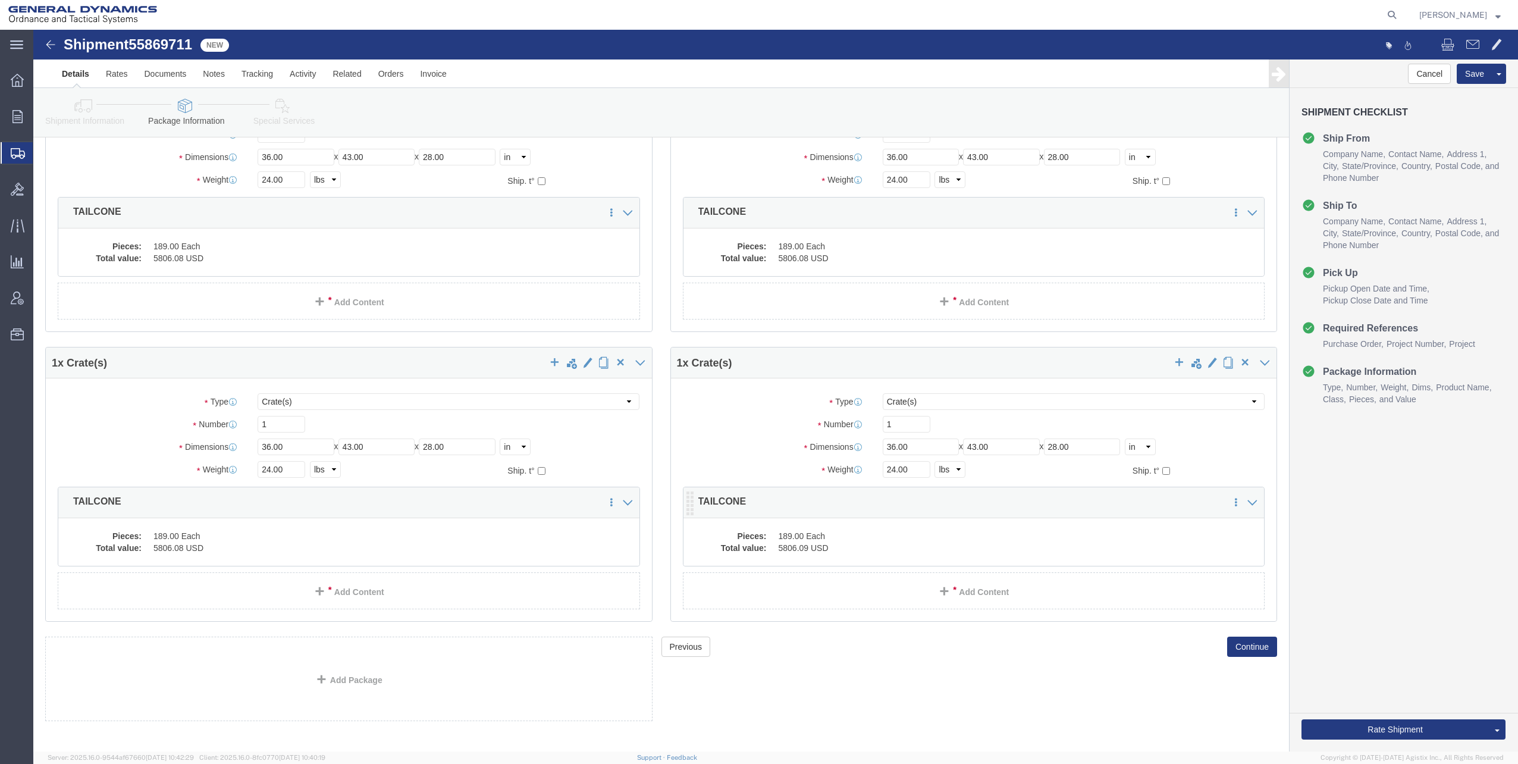
scroll to position [1878, 0]
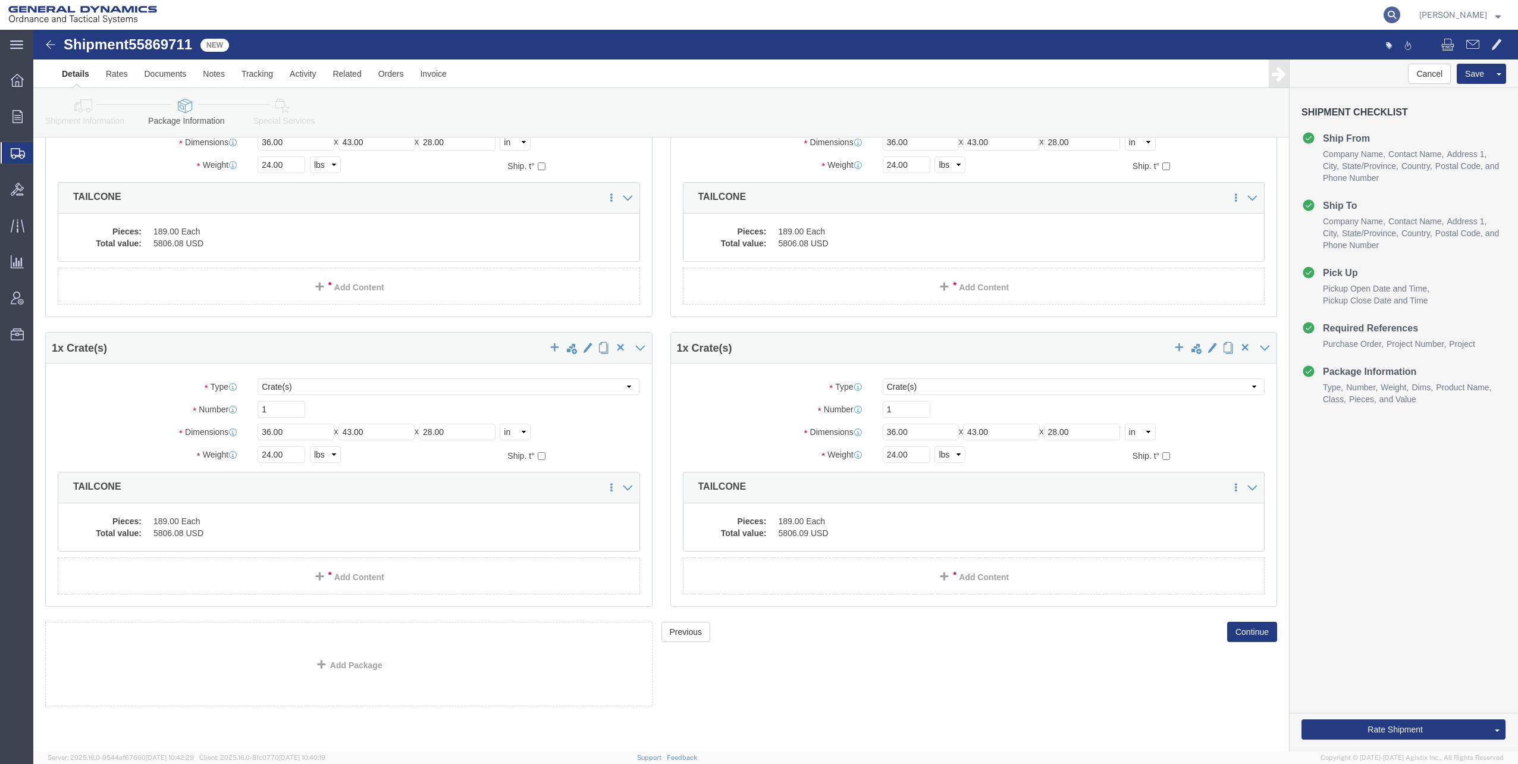
click at [1393, 13] on icon at bounding box center [1391, 15] width 17 height 17
paste input "56156478"
type input "56156478"
click at [1396, 14] on icon at bounding box center [1391, 15] width 17 height 17
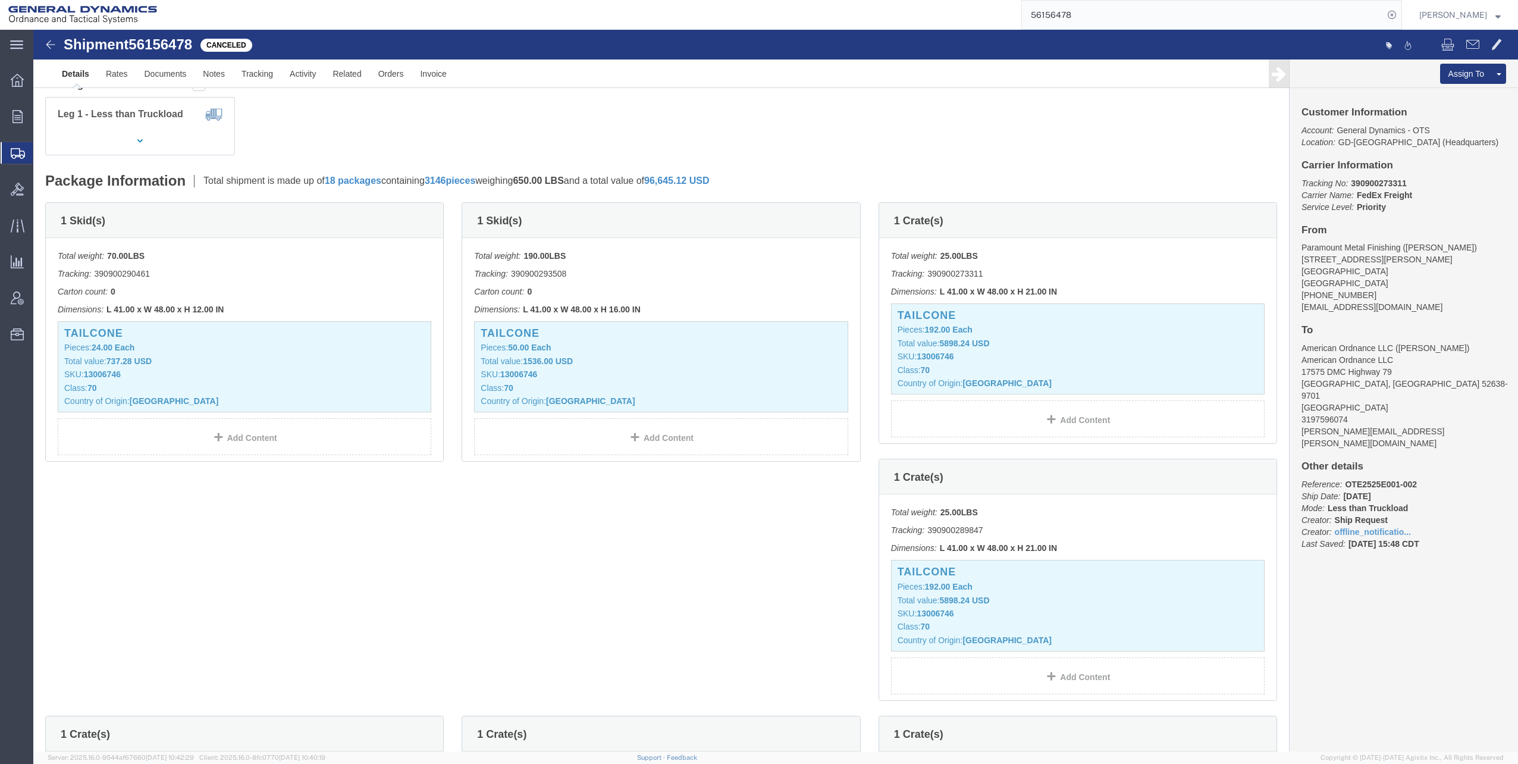
scroll to position [178, 0]
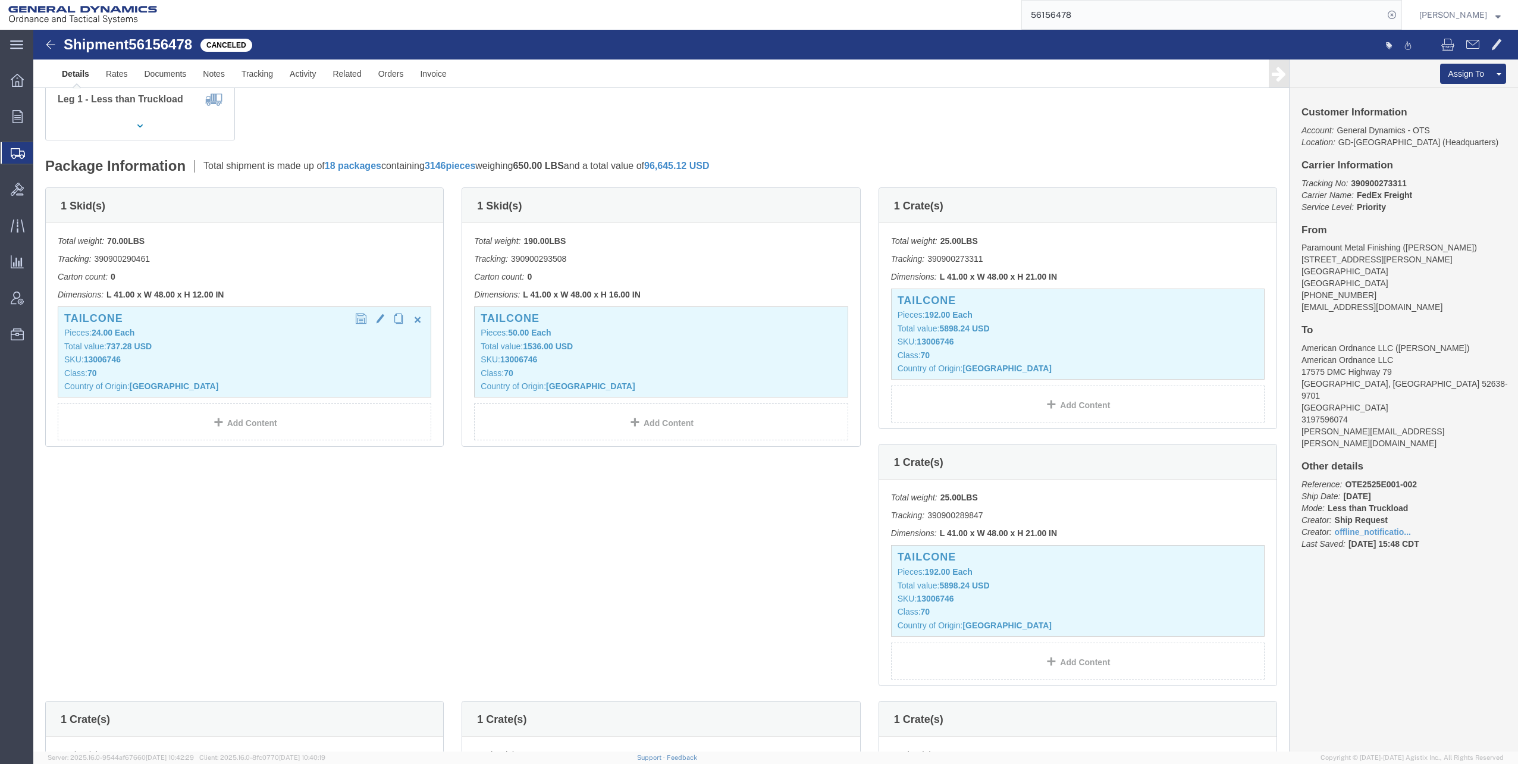
click p "Total value: 737.28 USD"
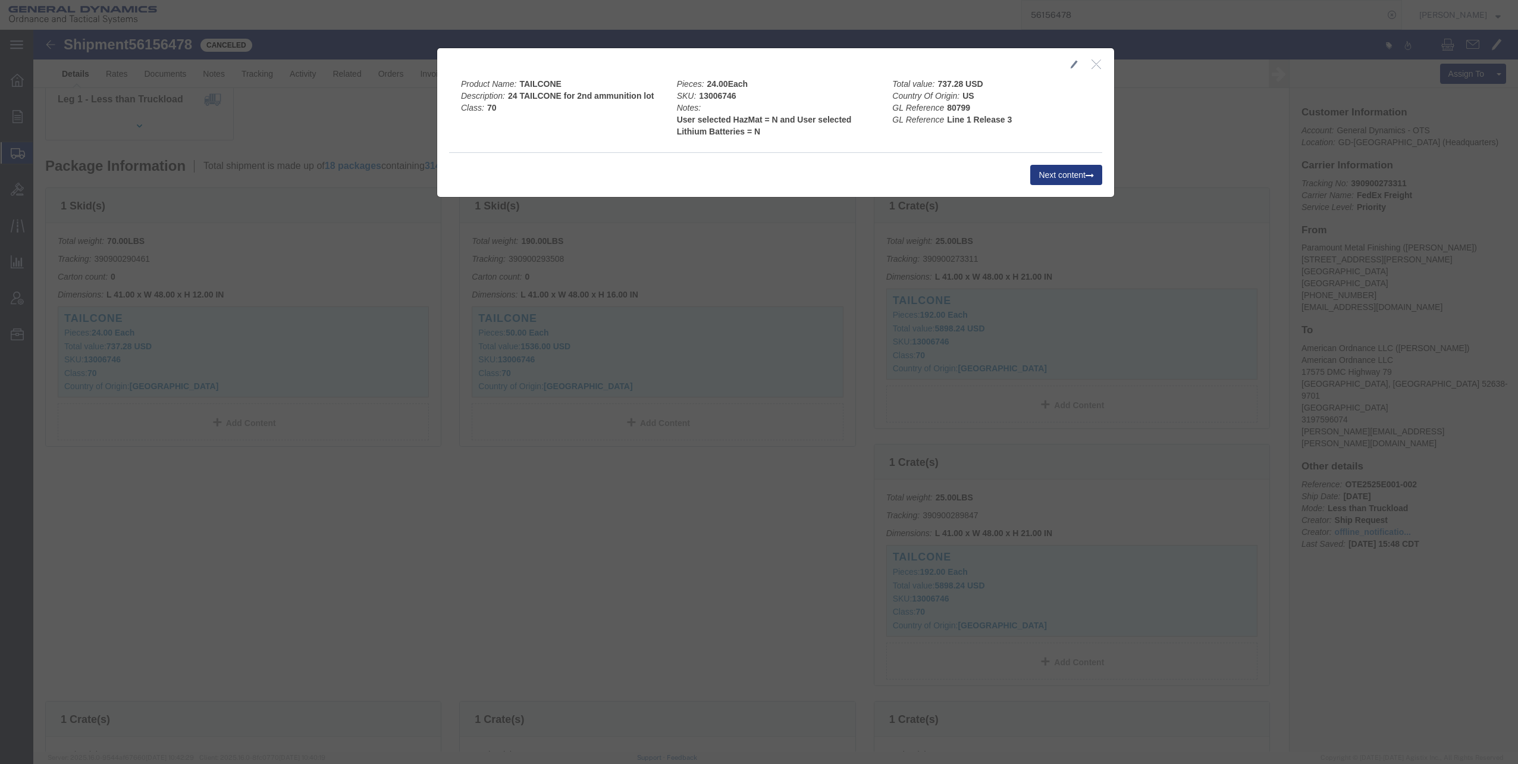
click div
click icon "button"
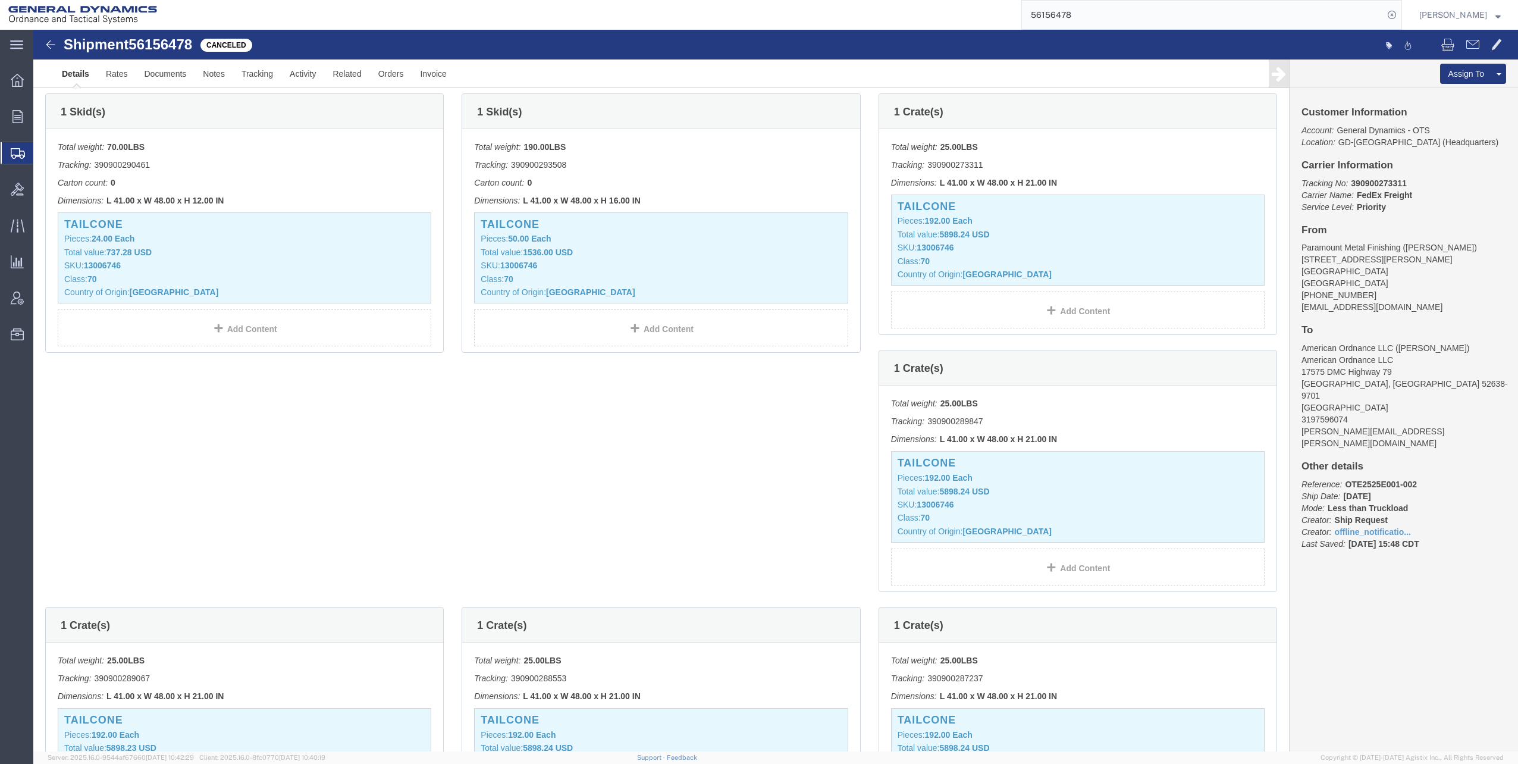
scroll to position [297, 0]
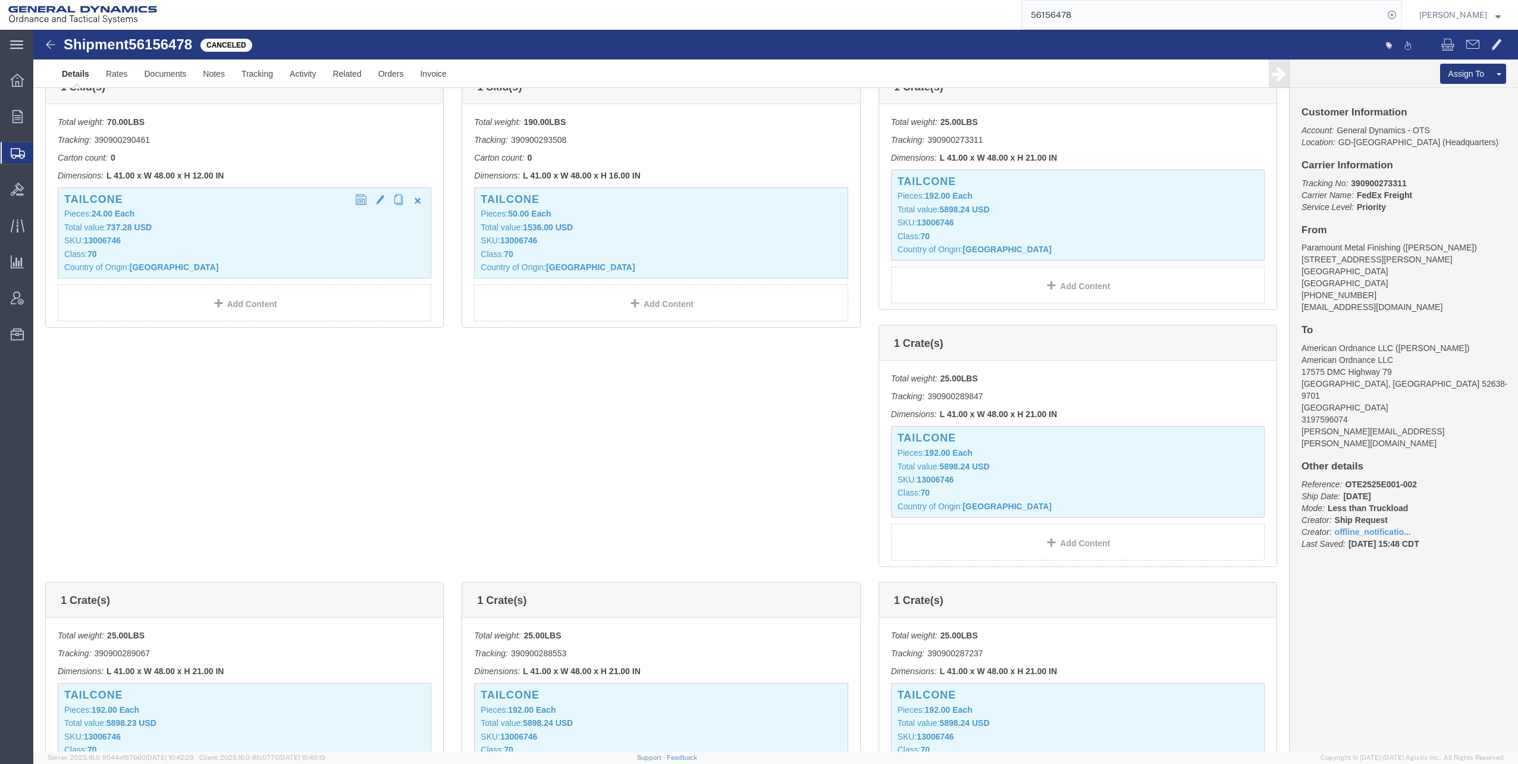
click div "TAILCONE Pieces: 24.00 Each Total value: 737.28 USD SKU: 13006746 Class: 70 Cou…"
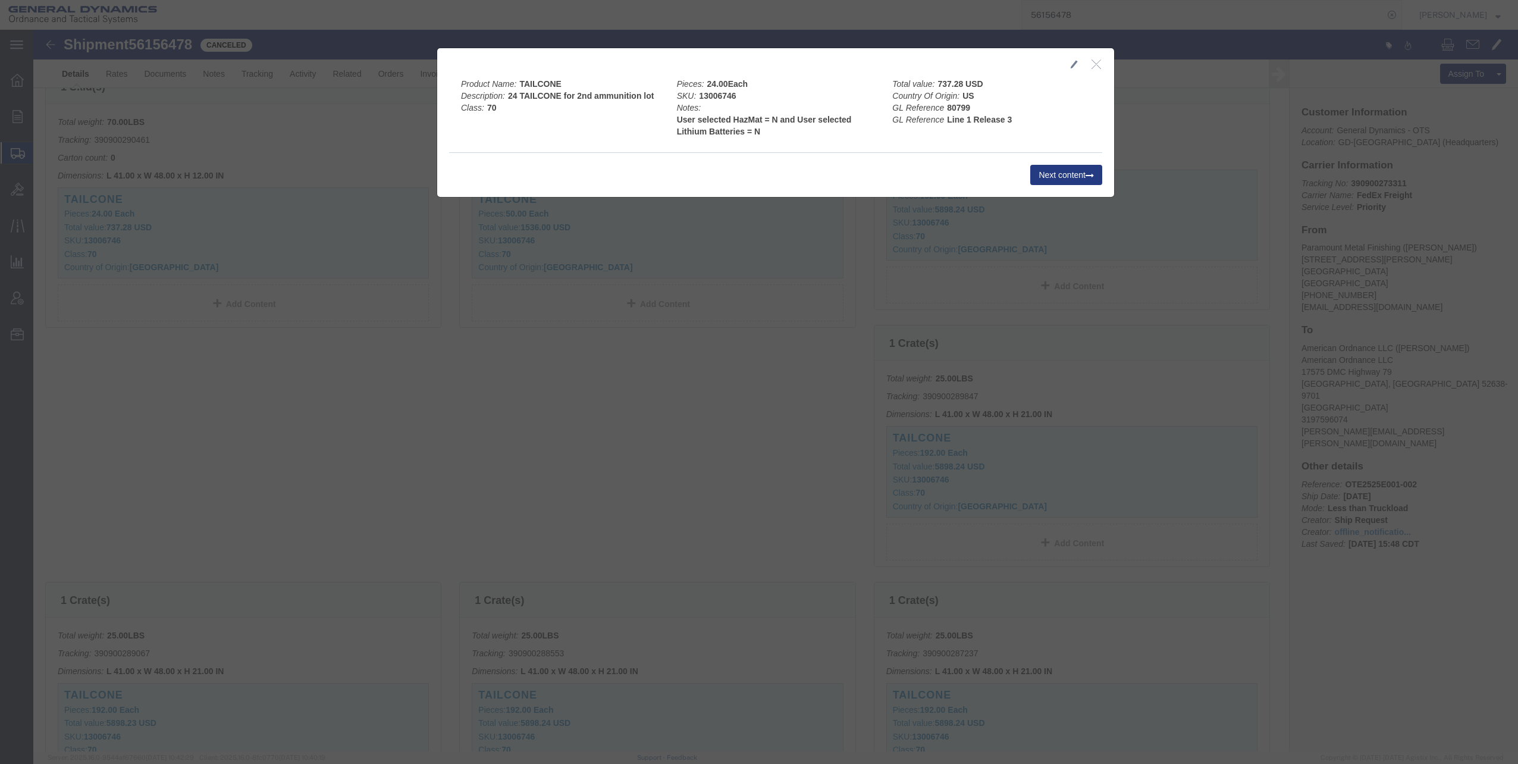
click icon "button"
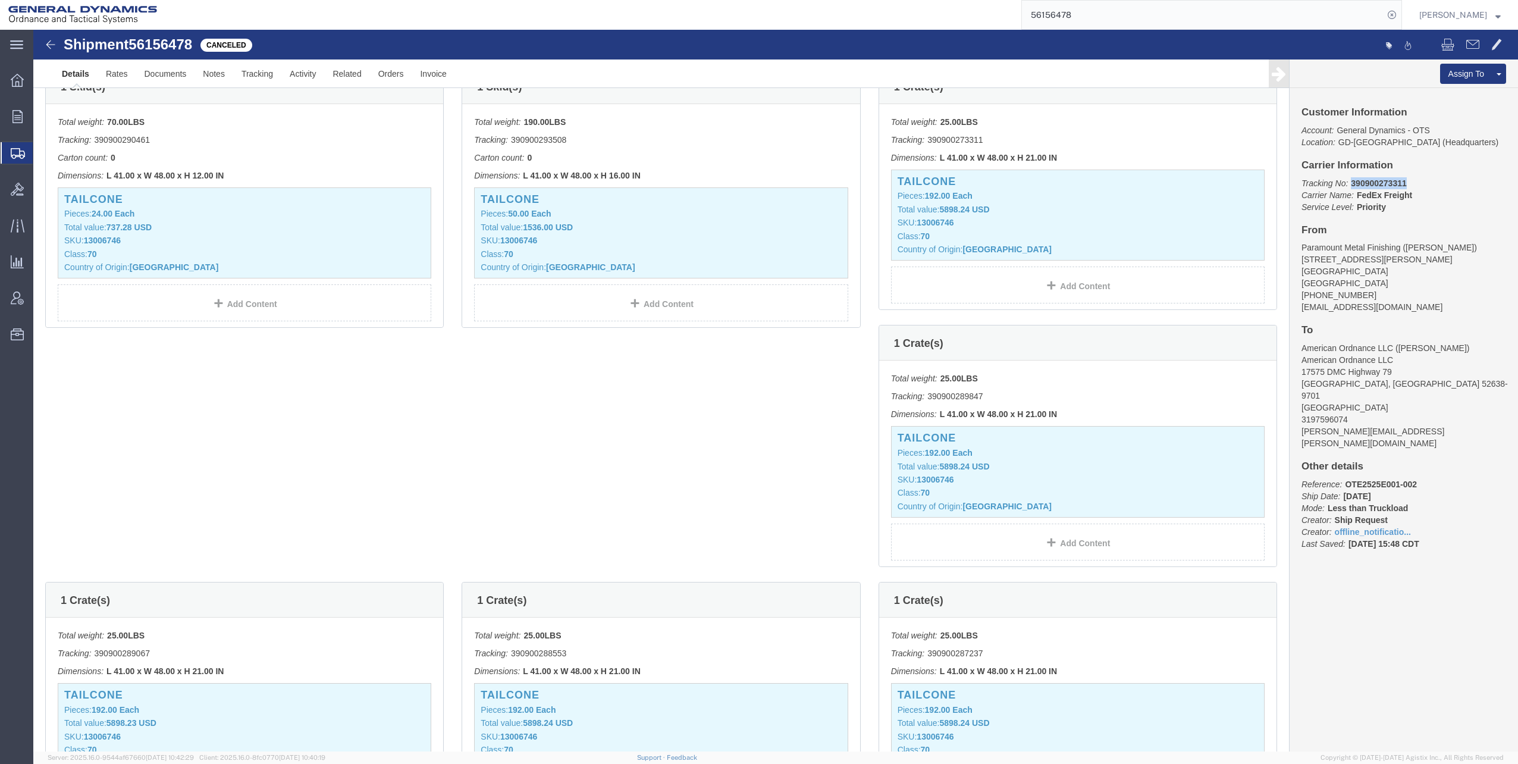
drag, startPoint x: 1310, startPoint y: 153, endPoint x: 1372, endPoint y: 148, distance: 62.6
click p "Tracking No: 390900273311 Carrier Name: FedEx Freight FedEx Freight Service Lev…"
drag, startPoint x: 1373, startPoint y: 148, endPoint x: 1350, endPoint y: 149, distance: 23.2
copy b "390900273311"
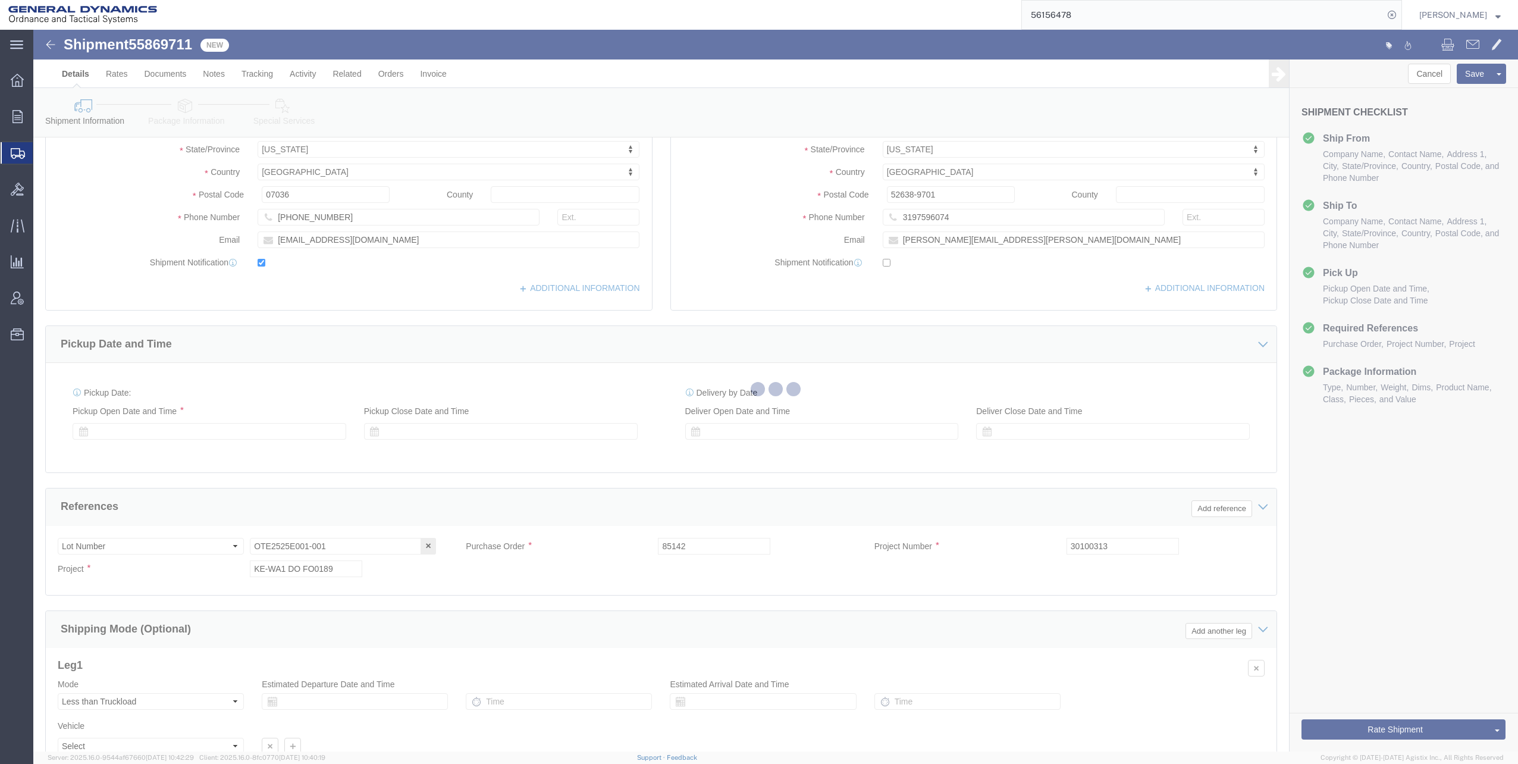
scroll to position [297, 0]
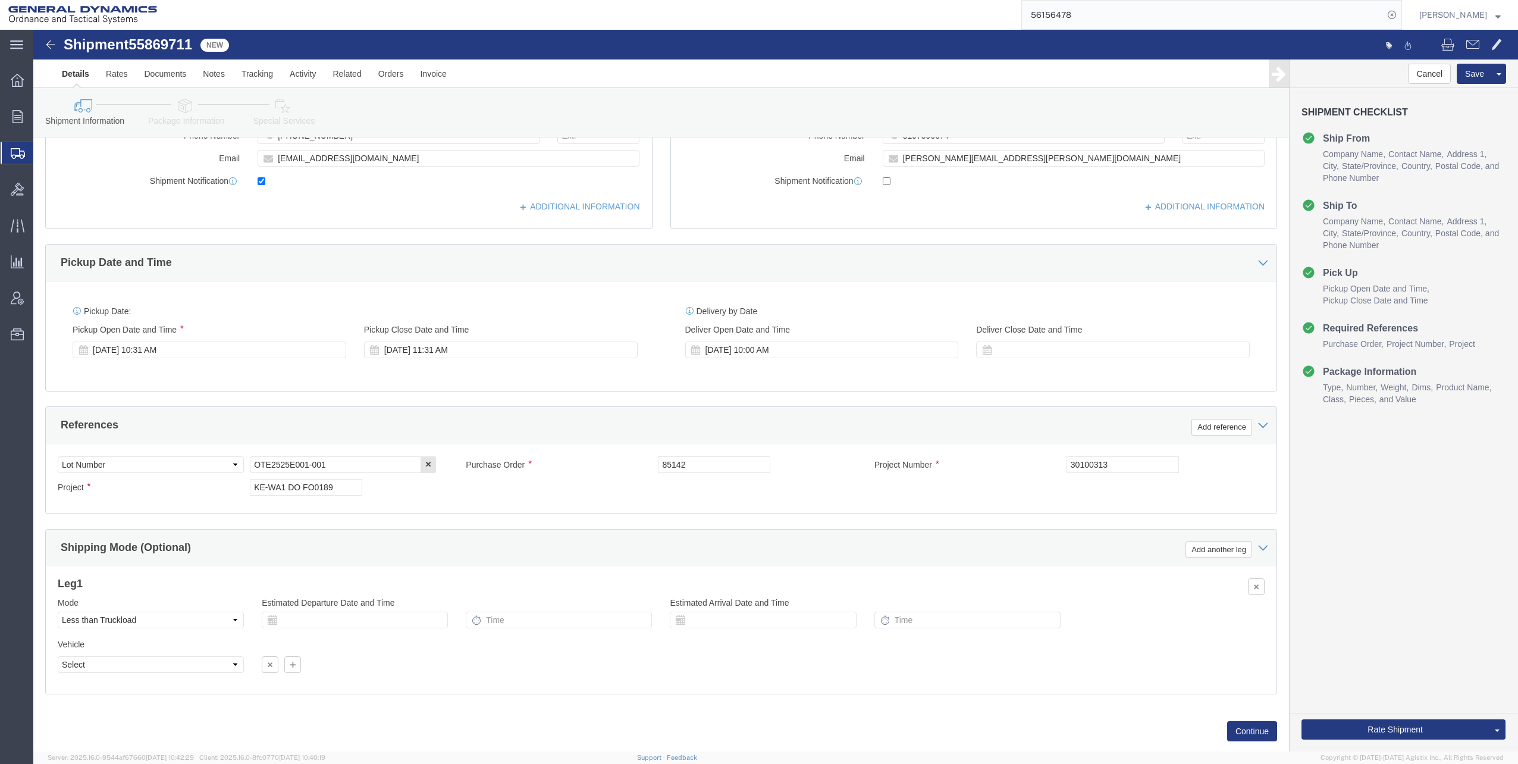
click at [42, 152] on span "Shipments" at bounding box center [38, 153] width 10 height 24
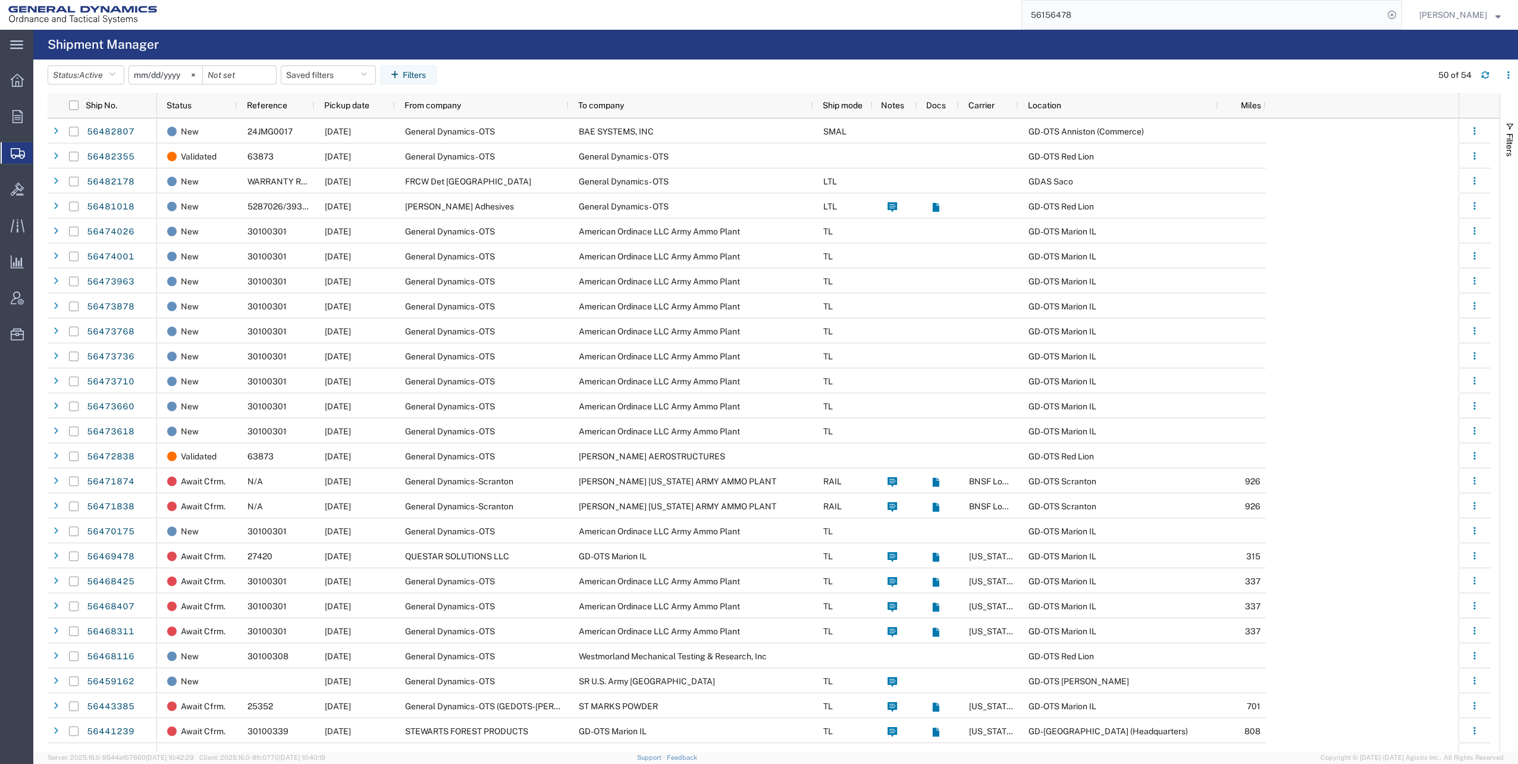
click at [172, 70] on input "[DATE]" at bounding box center [165, 75] width 73 height 18
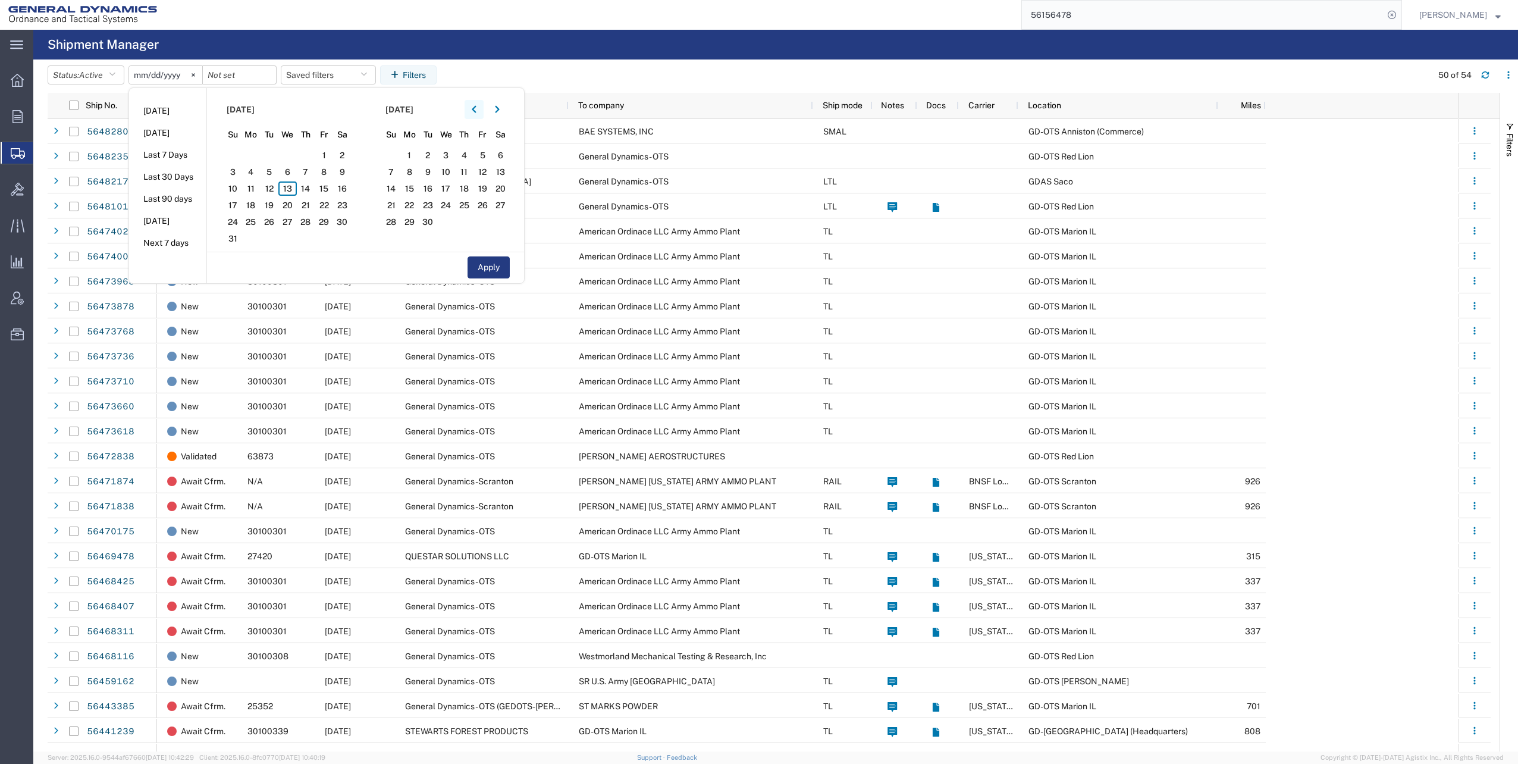
click at [474, 111] on button "button" at bounding box center [473, 109] width 19 height 19
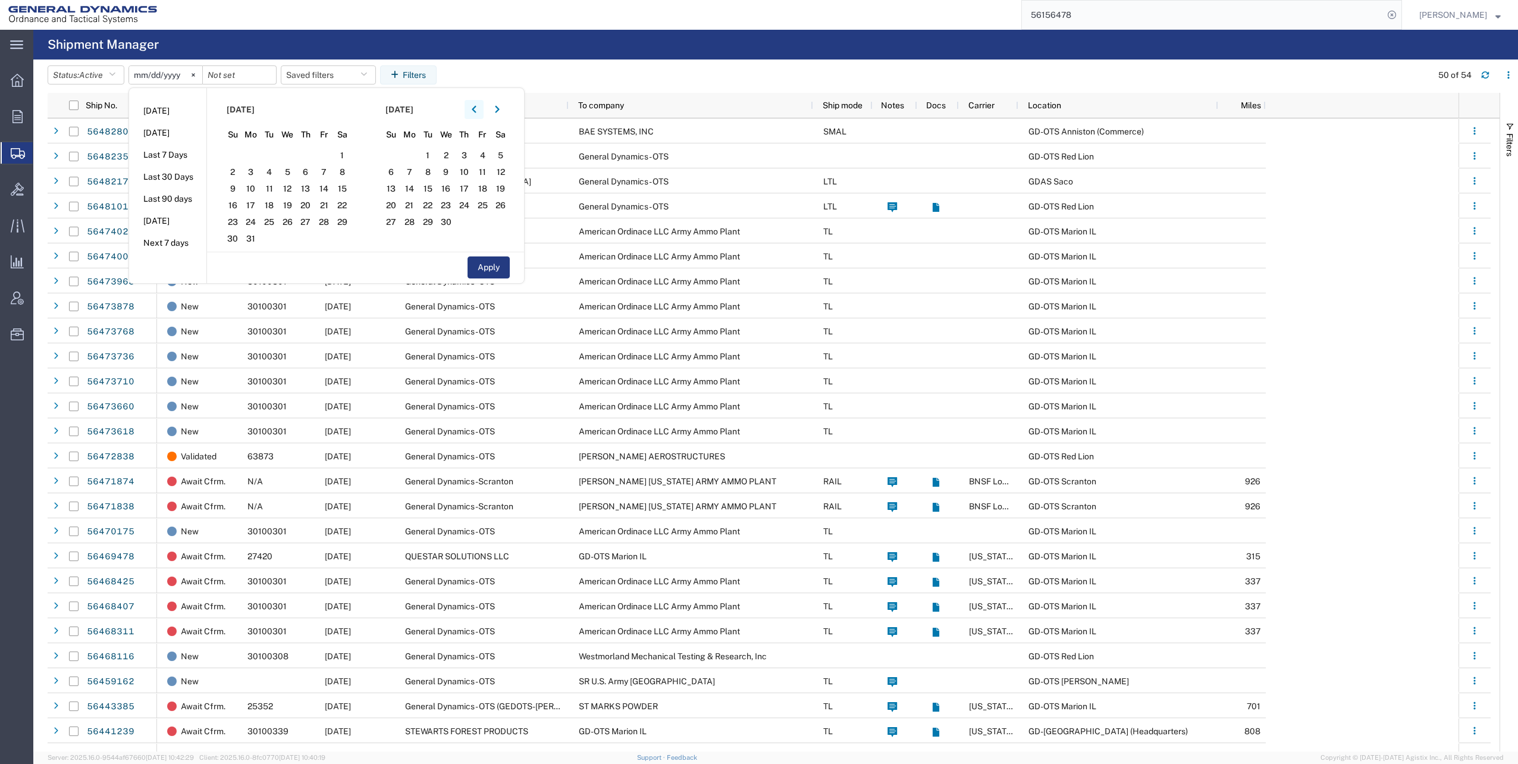
click at [474, 111] on button "button" at bounding box center [473, 109] width 19 height 19
click at [293, 156] on span "1" at bounding box center [287, 155] width 18 height 14
click at [489, 270] on button "Apply" at bounding box center [488, 267] width 42 height 22
type input "[DATE]"
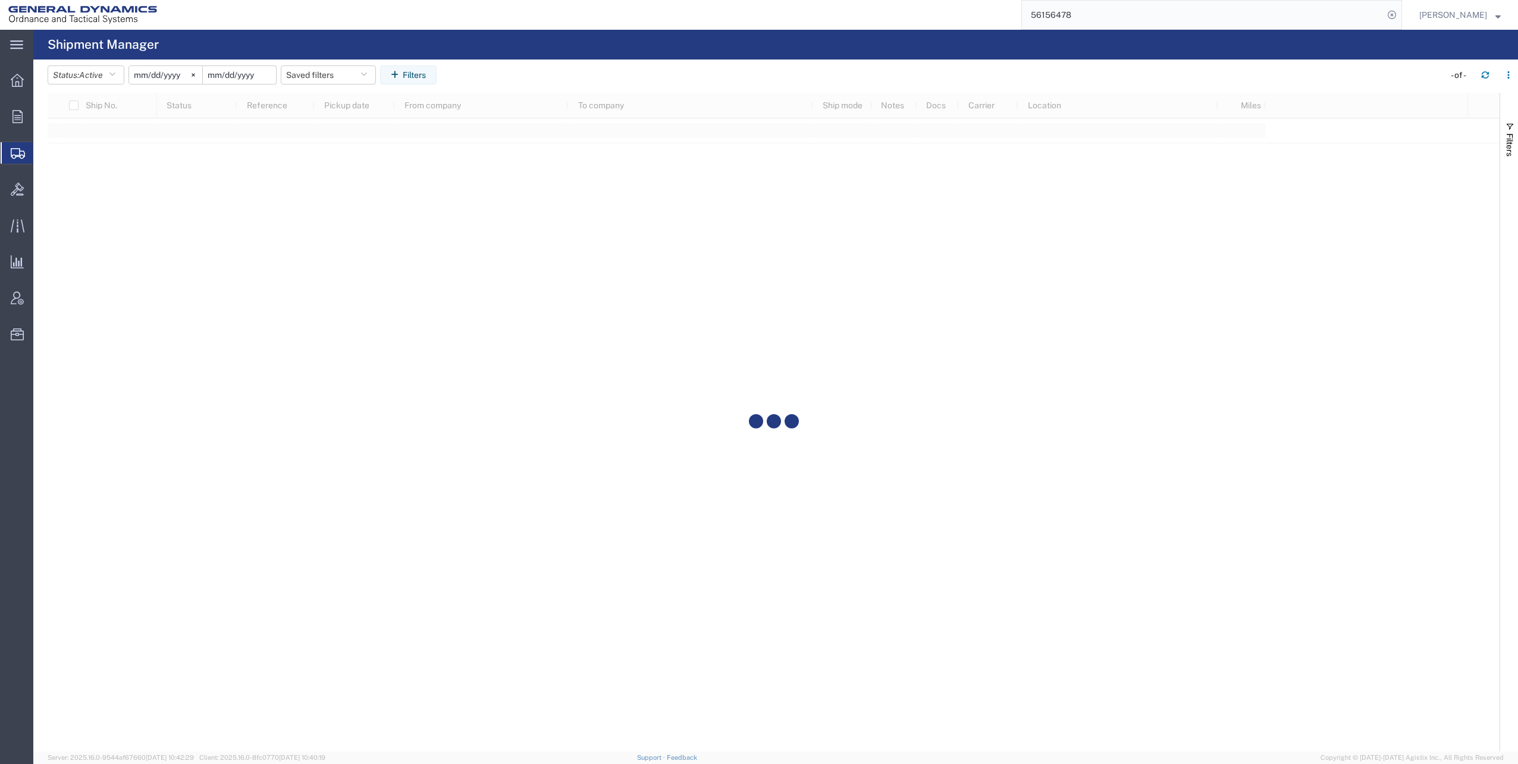
click at [249, 70] on input "date" at bounding box center [239, 75] width 73 height 18
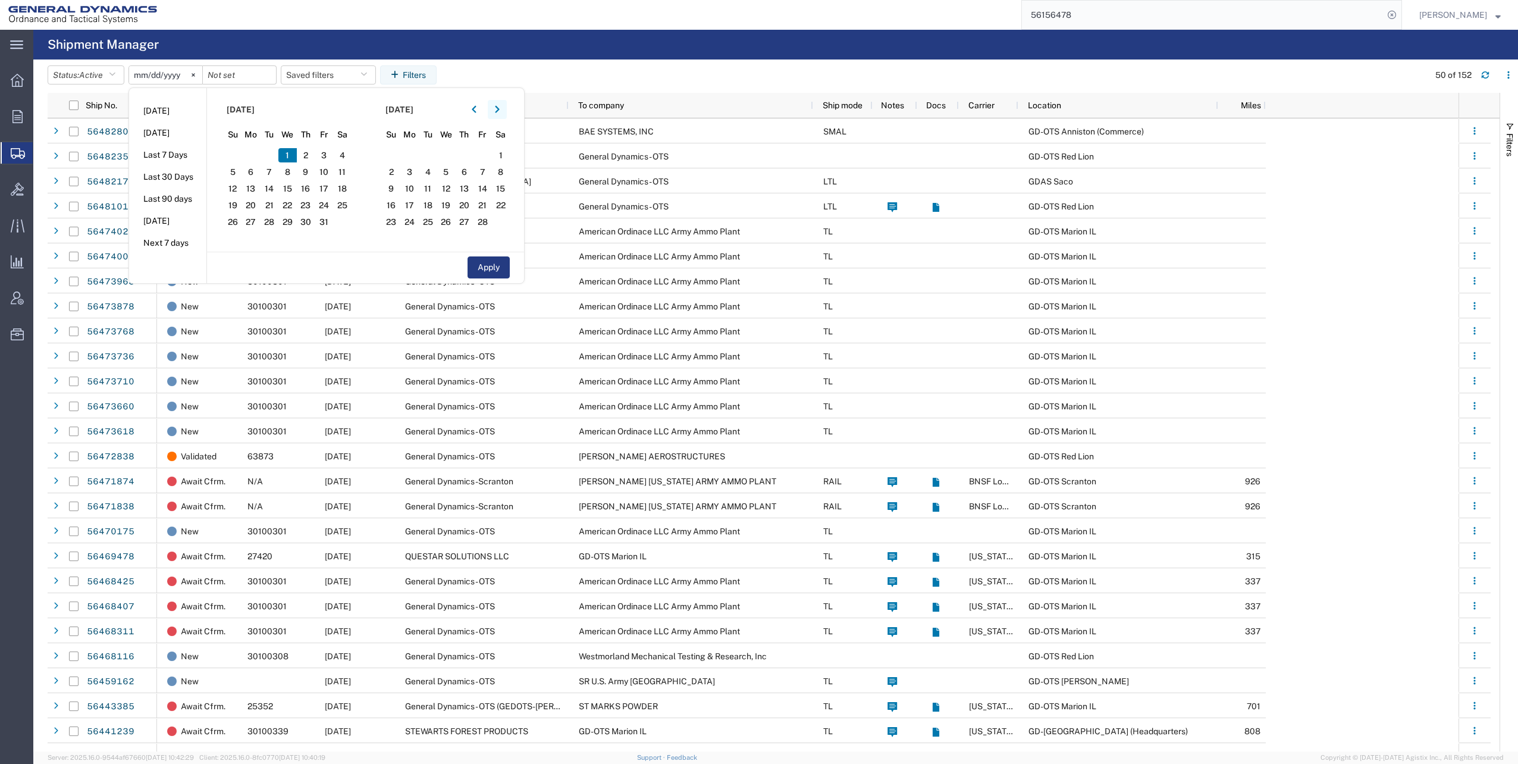
click at [497, 111] on button "button" at bounding box center [497, 109] width 19 height 19
click at [497, 109] on button "button" at bounding box center [497, 109] width 19 height 19
click at [498, 109] on button "button" at bounding box center [497, 109] width 19 height 19
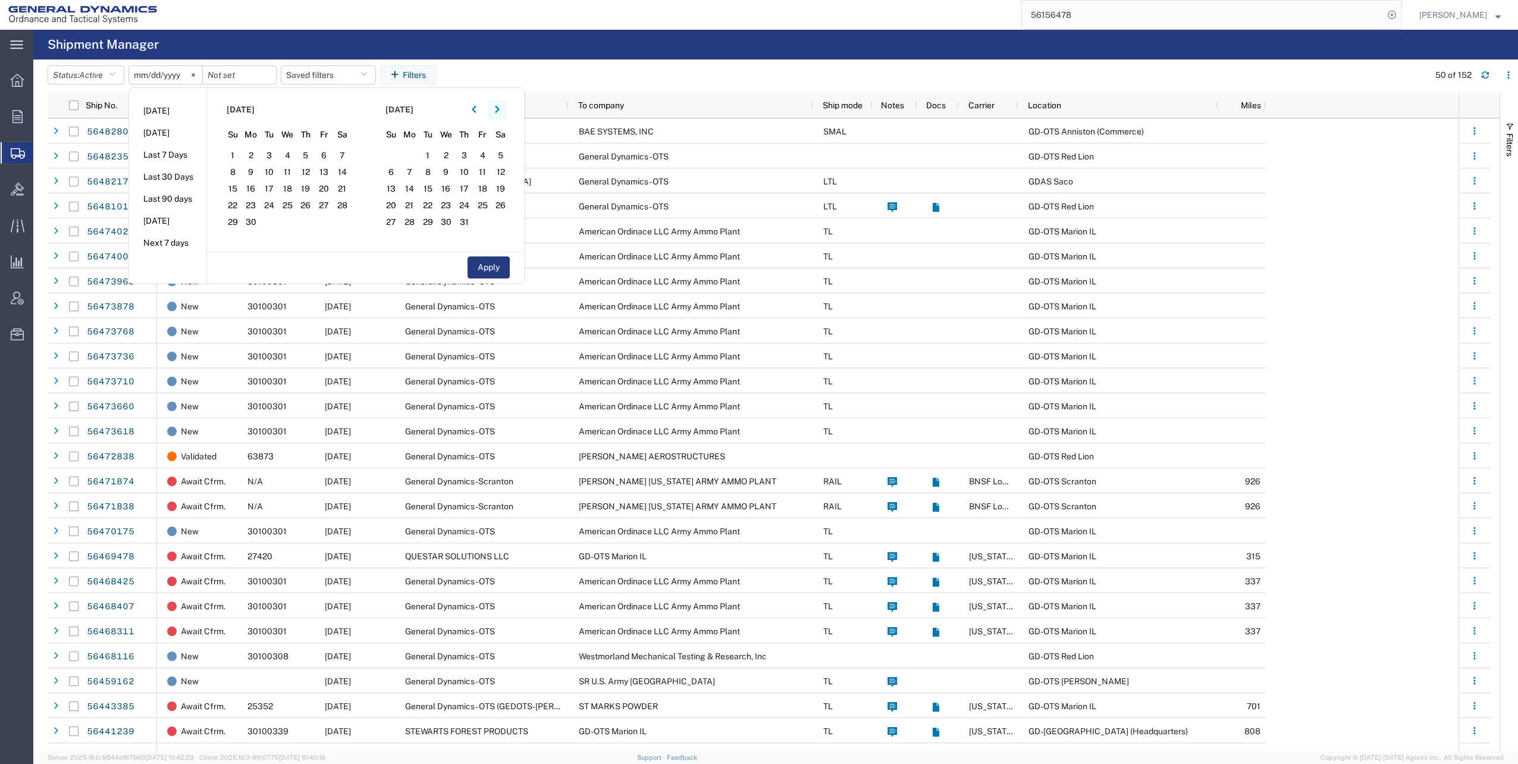
click at [498, 109] on button "button" at bounding box center [497, 109] width 19 height 19
click at [450, 183] on span "13" at bounding box center [445, 188] width 18 height 14
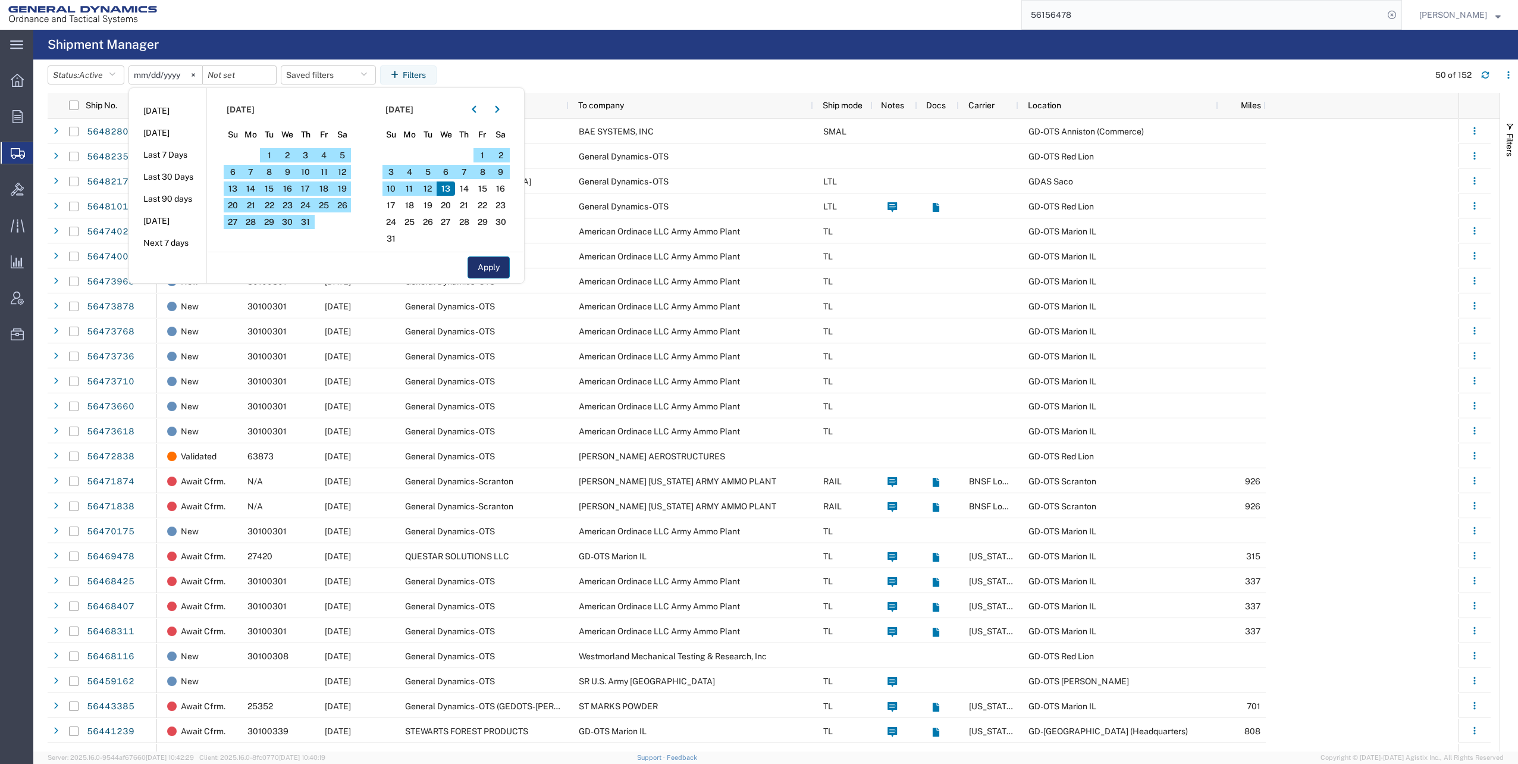
click at [505, 275] on button "Apply" at bounding box center [488, 267] width 42 height 22
type input "[DATE]"
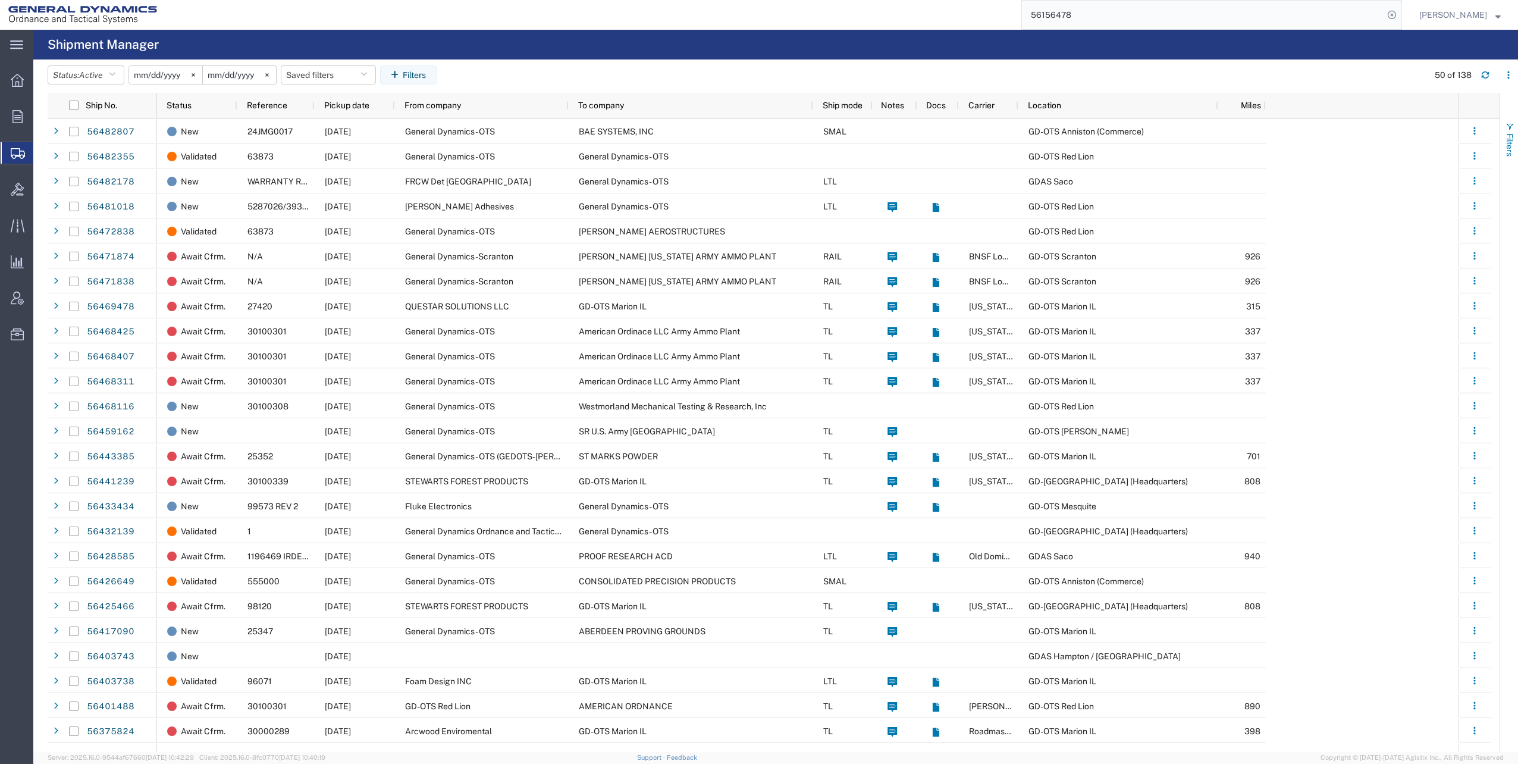
click at [1510, 124] on span "button" at bounding box center [1509, 127] width 10 height 10
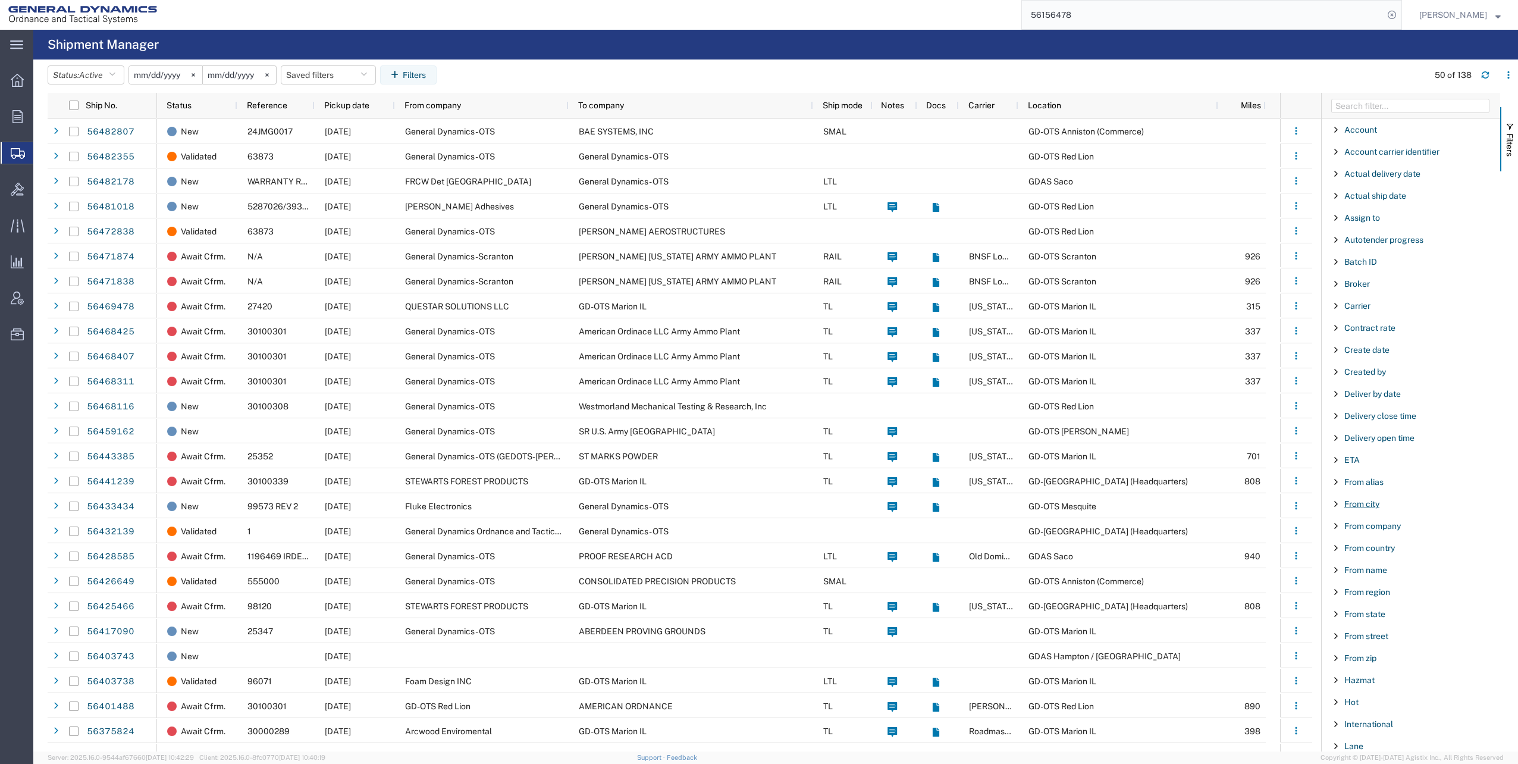
click at [1364, 502] on span "From city" at bounding box center [1361, 504] width 35 height 10
click at [1370, 550] on input "Filter Value" at bounding box center [1415, 553] width 156 height 14
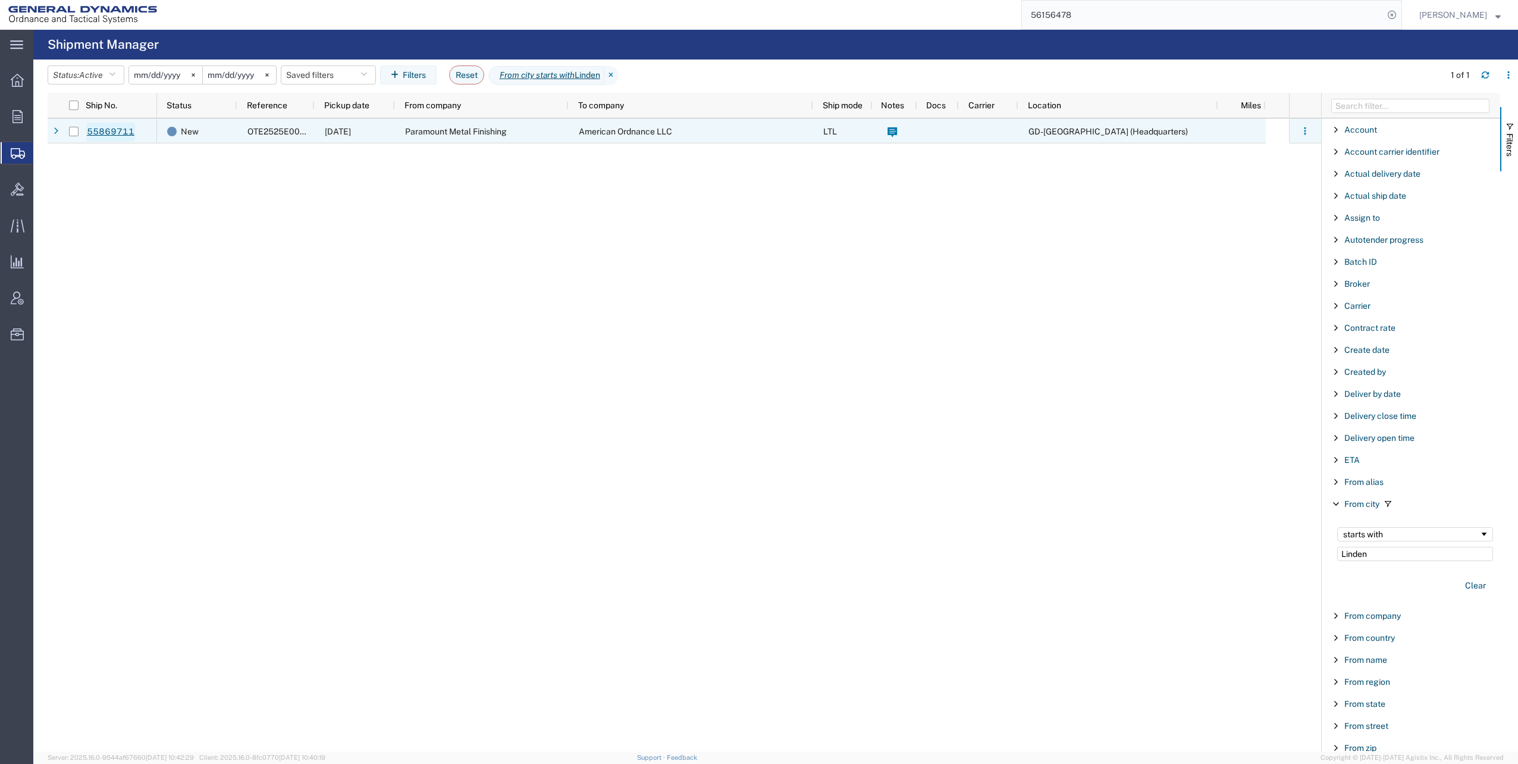
type input "Linden"
click at [109, 131] on link "55869711" at bounding box center [110, 131] width 49 height 19
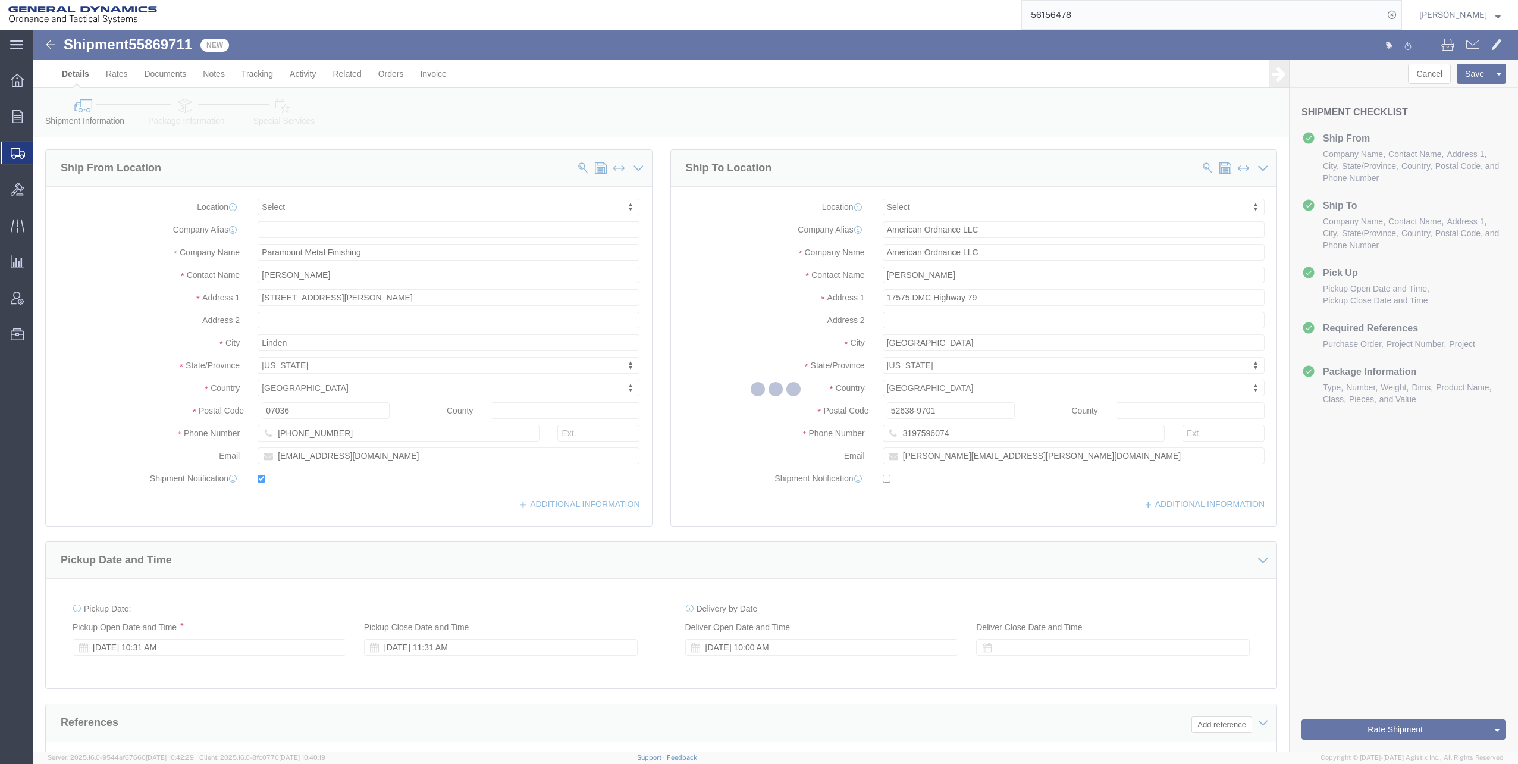
select select
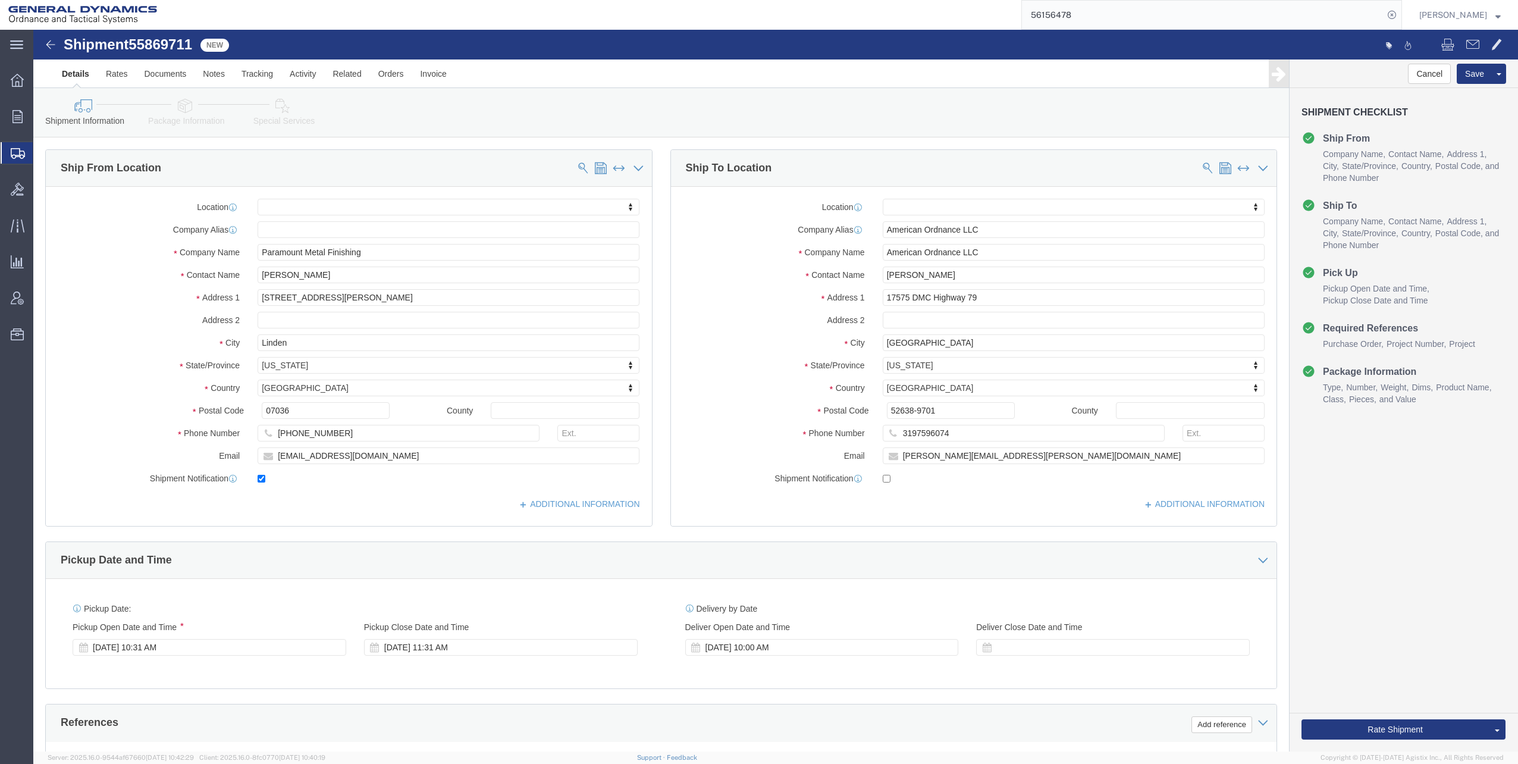
click icon
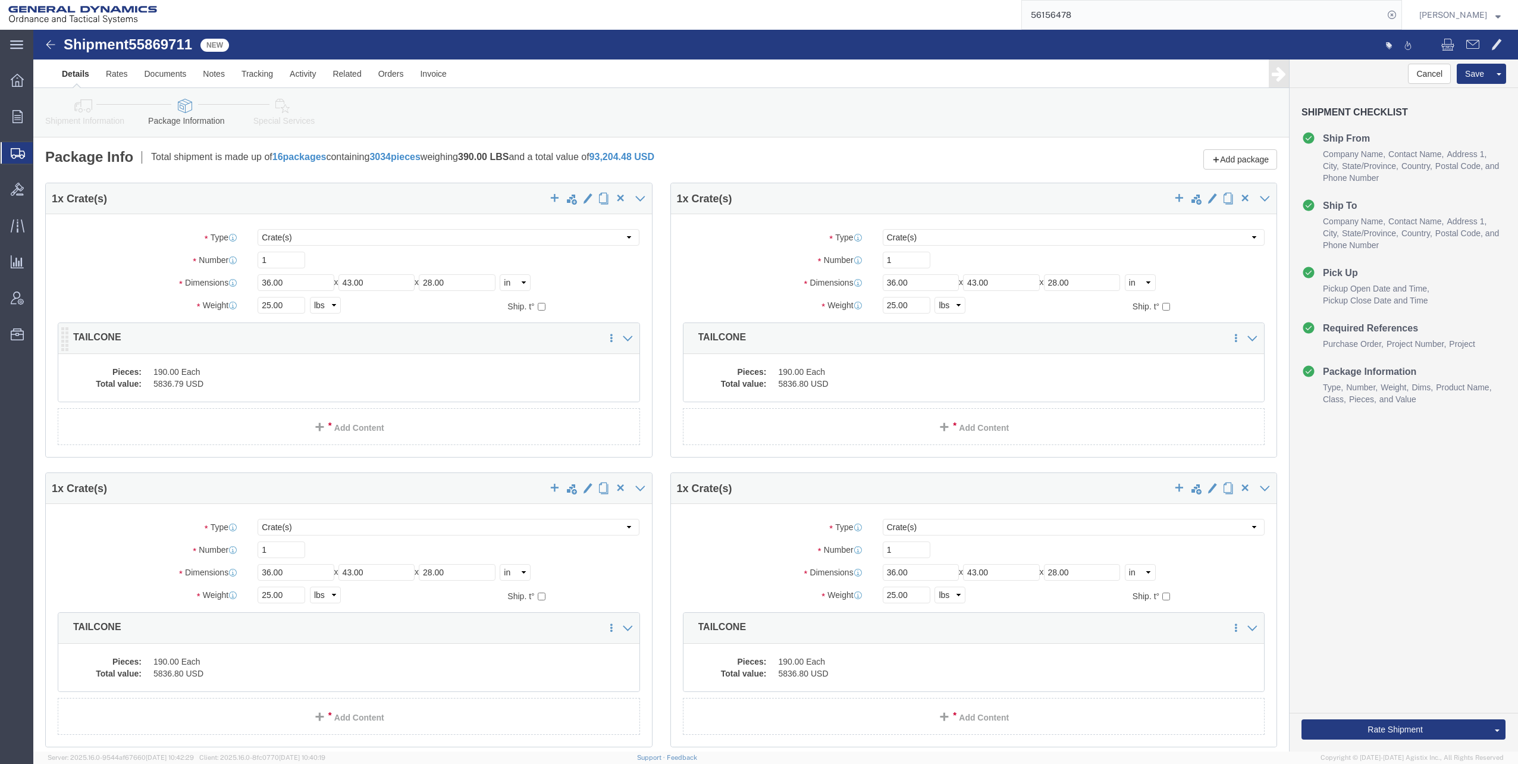
click dd "5836.79 USD"
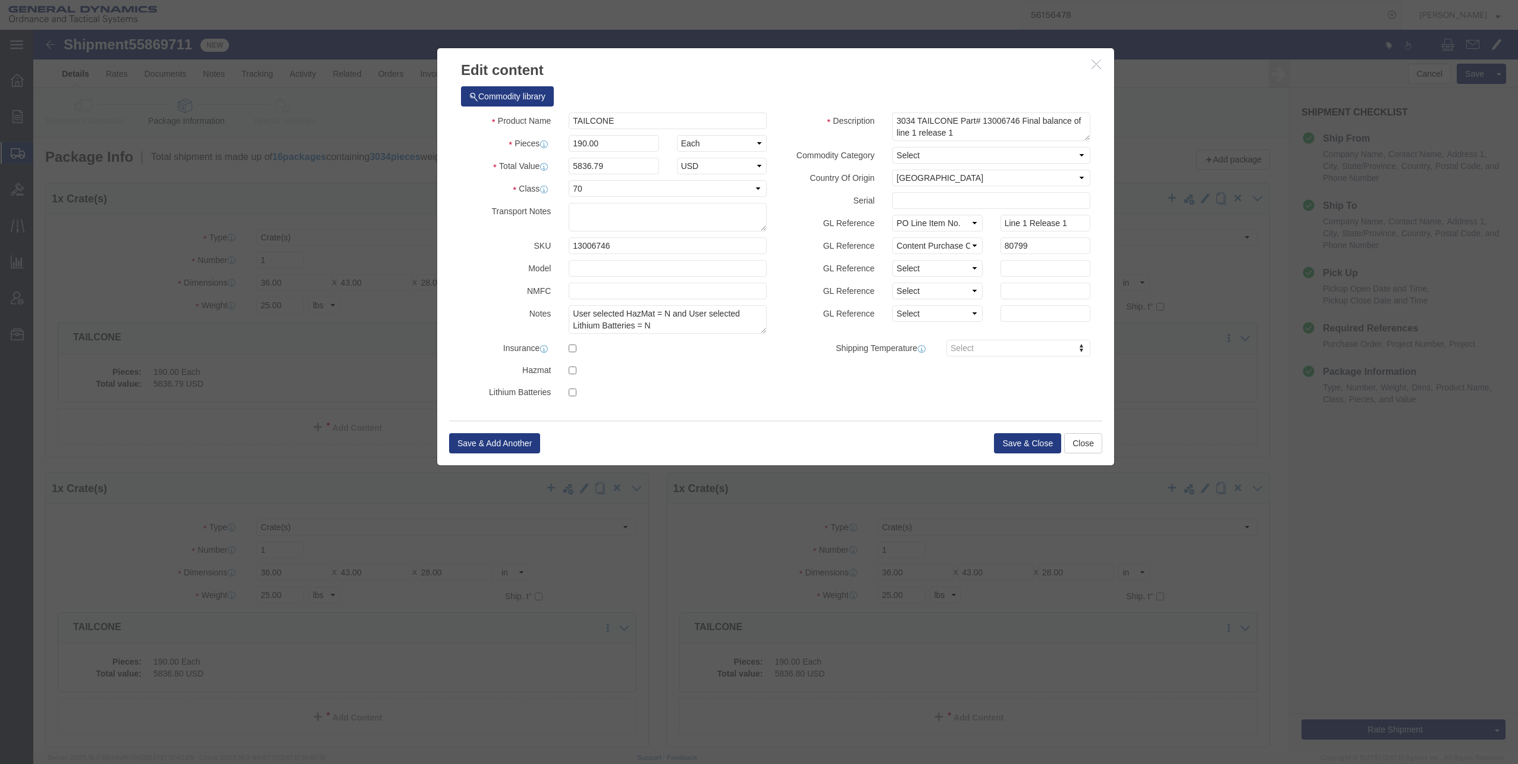
click button "button"
